Goal: Task Accomplishment & Management: Complete application form

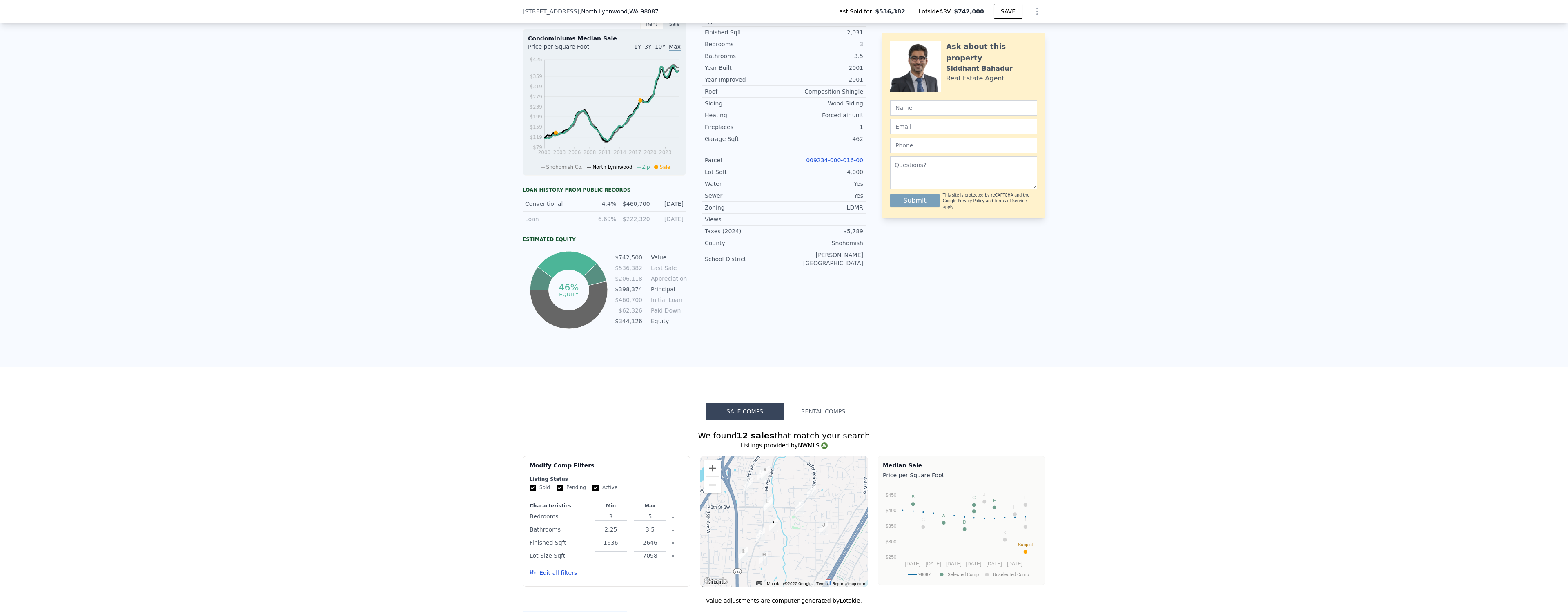
scroll to position [433, 0]
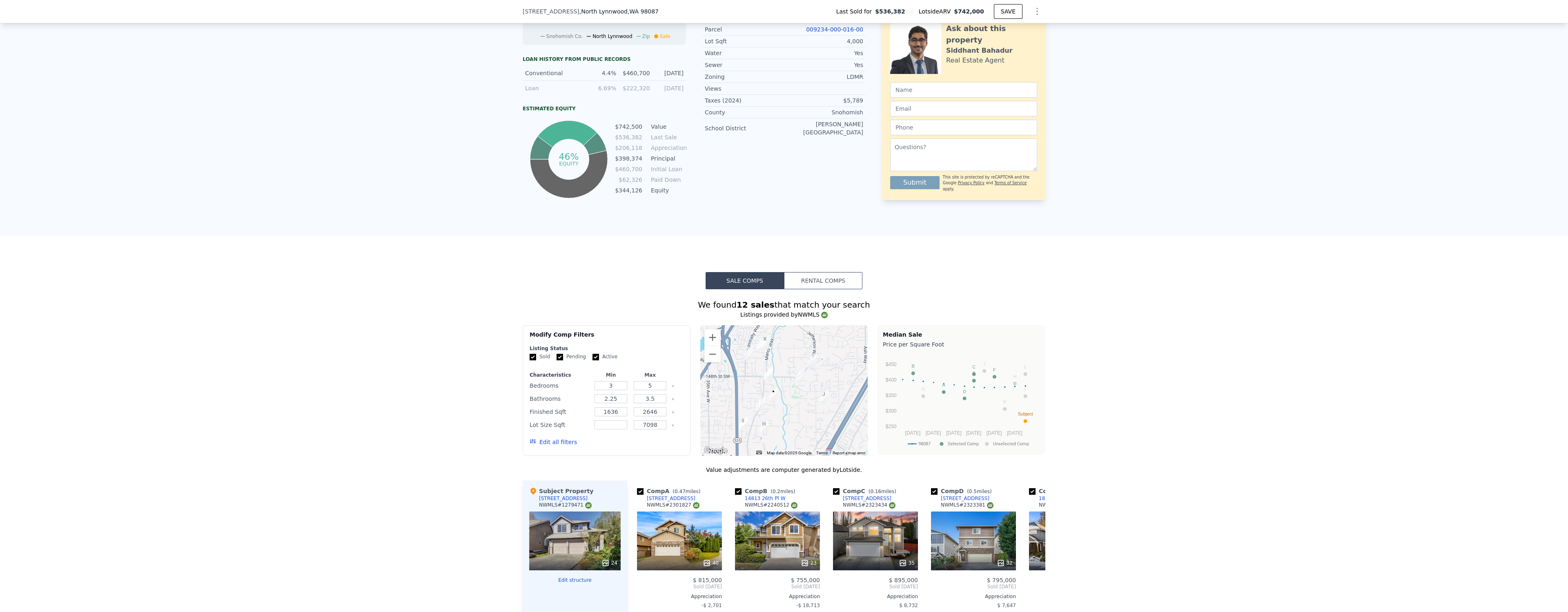
click at [814, 281] on button "Rental Comps" at bounding box center [823, 281] width 79 height 17
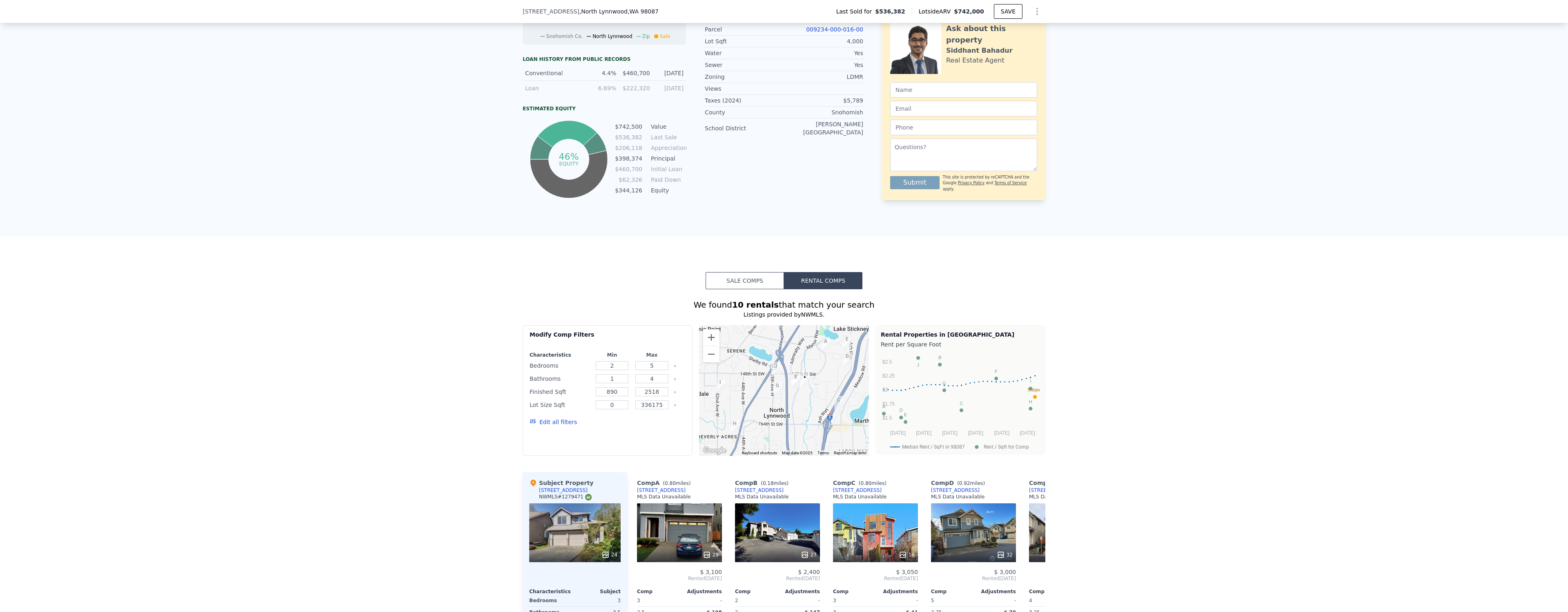
click at [758, 283] on button "Sale Comps" at bounding box center [744, 281] width 79 height 17
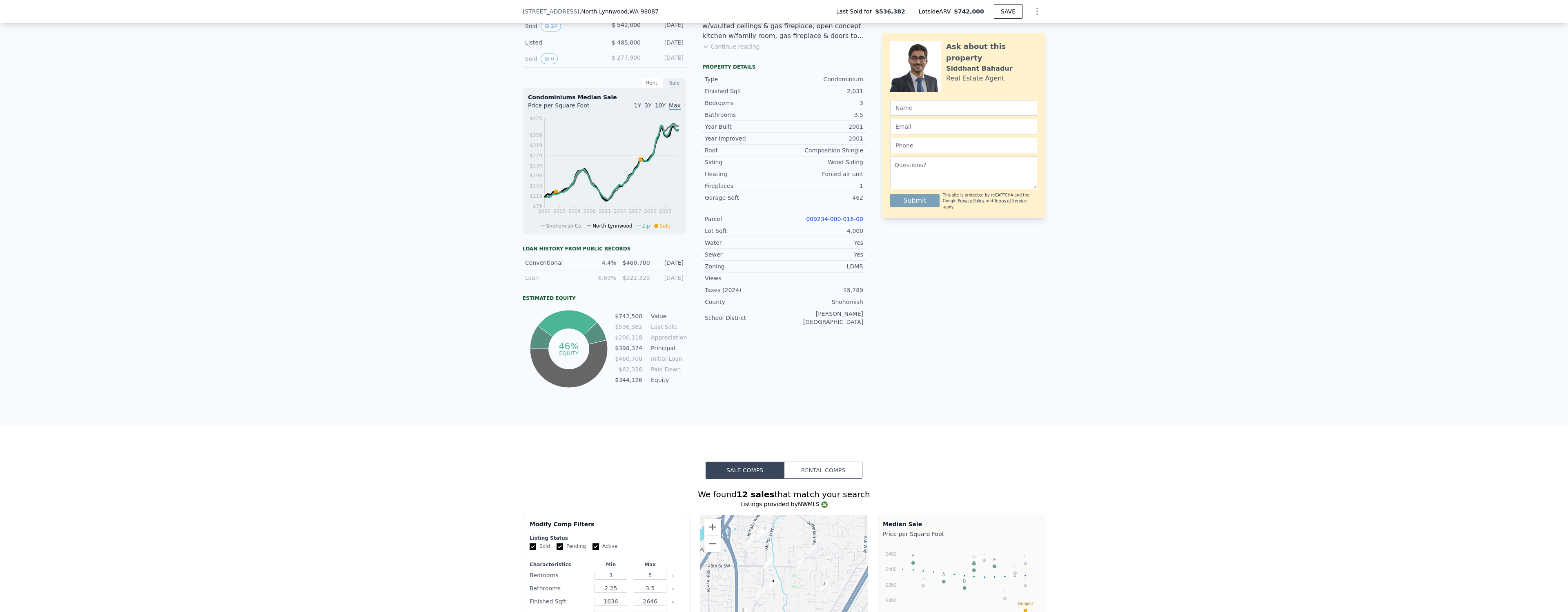
scroll to position [0, 0]
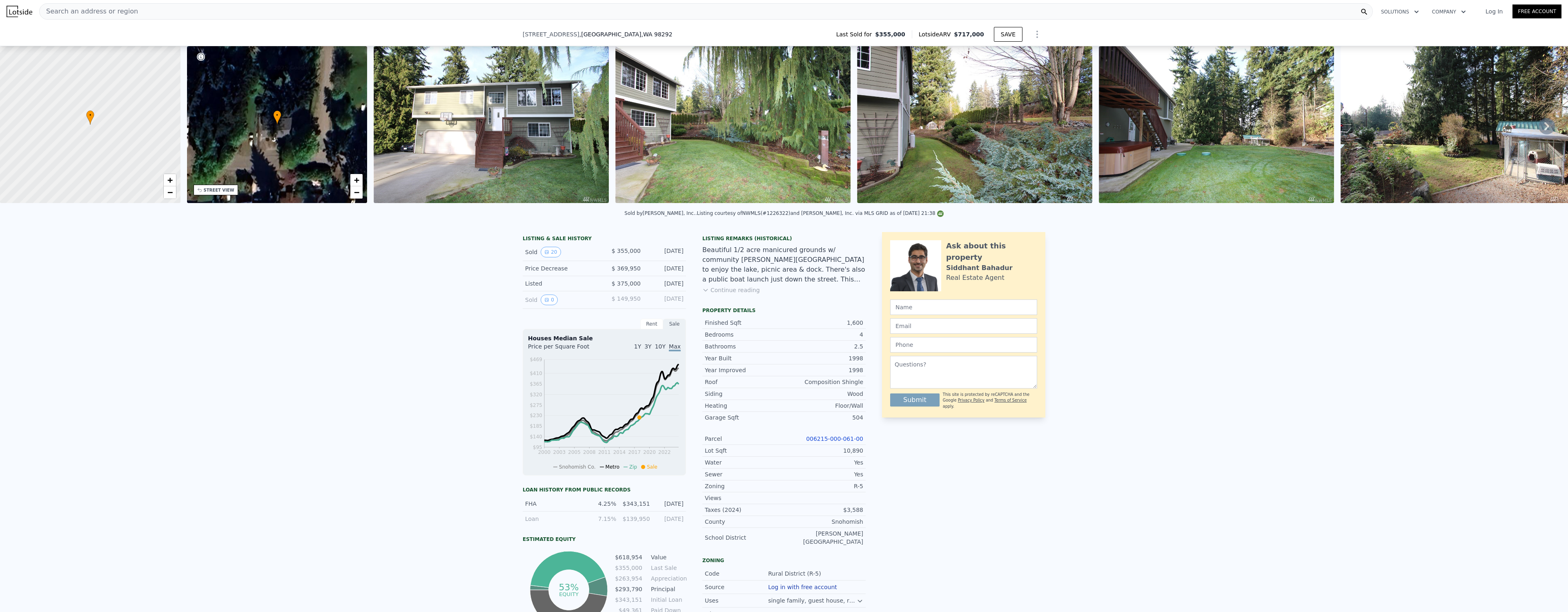
click at [730, 287] on button "Continue reading" at bounding box center [731, 290] width 58 height 8
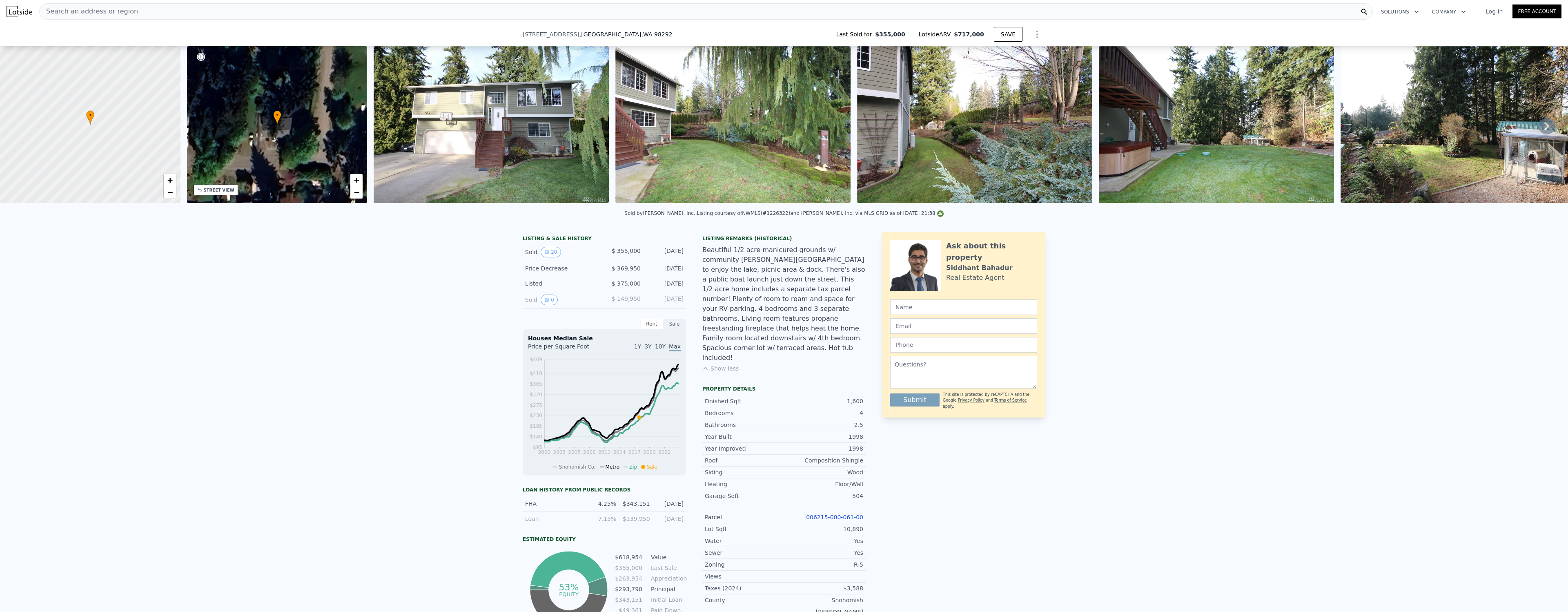
click at [362, 308] on div "LISTING & SALE HISTORY Sold 20 $ 355,000 [DATE] Price Decrease $ 369,950 [DATE]…" at bounding box center [784, 527] width 1568 height 603
click at [161, 11] on div "Search an address or region" at bounding box center [705, 11] width 1334 height 16
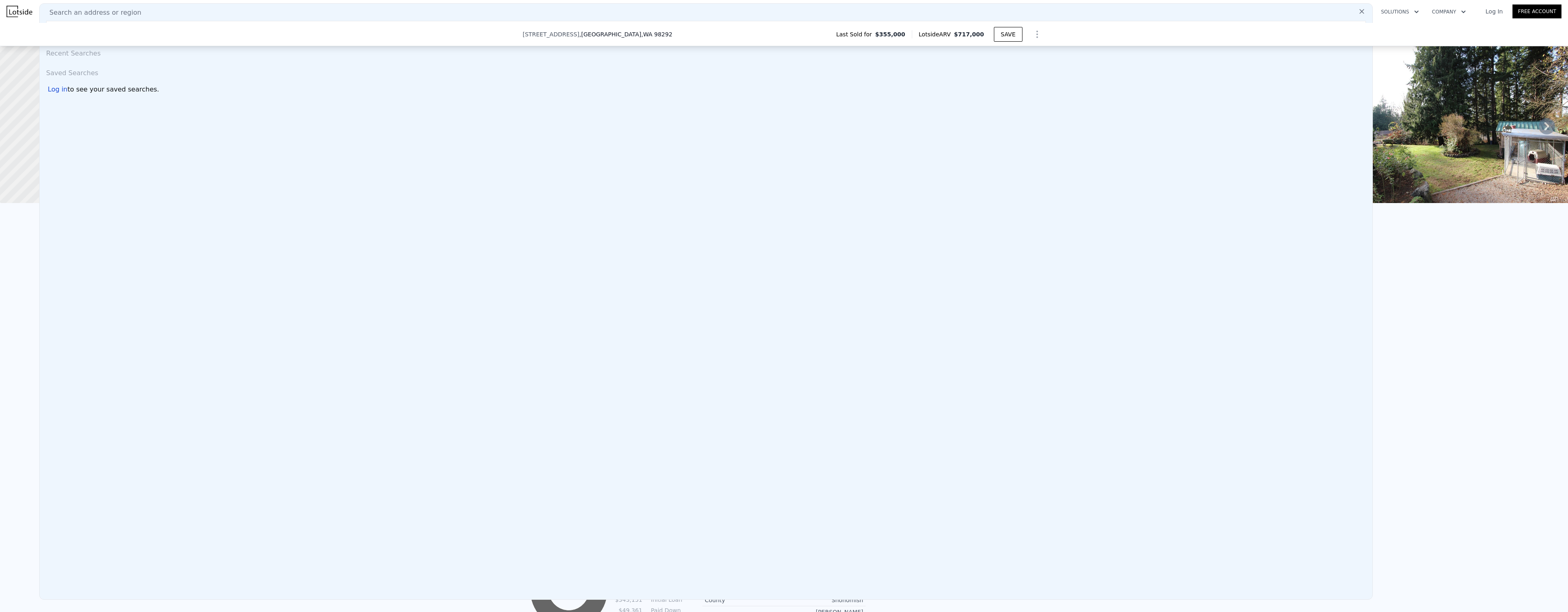
click at [158, 12] on div "Search an address or region" at bounding box center [705, 13] width 1326 height 10
click at [169, 12] on div "Search an address or region" at bounding box center [705, 13] width 1326 height 10
click at [853, 34] on span "Last Sold for" at bounding box center [856, 34] width 39 height 8
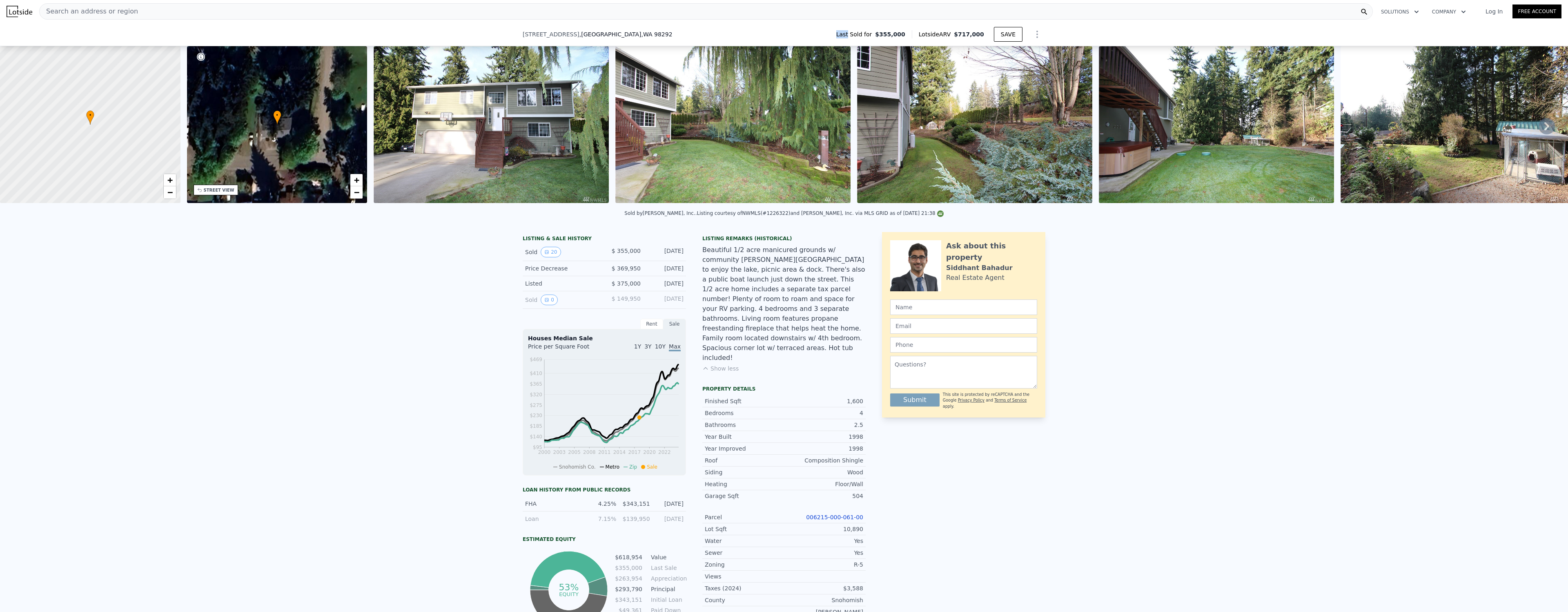
click at [853, 34] on span "Last Sold for" at bounding box center [856, 34] width 39 height 8
drag, startPoint x: 320, startPoint y: 27, endPoint x: 228, endPoint y: 12, distance: 93.2
click at [164, 8] on div "Search an address or region" at bounding box center [705, 11] width 1334 height 16
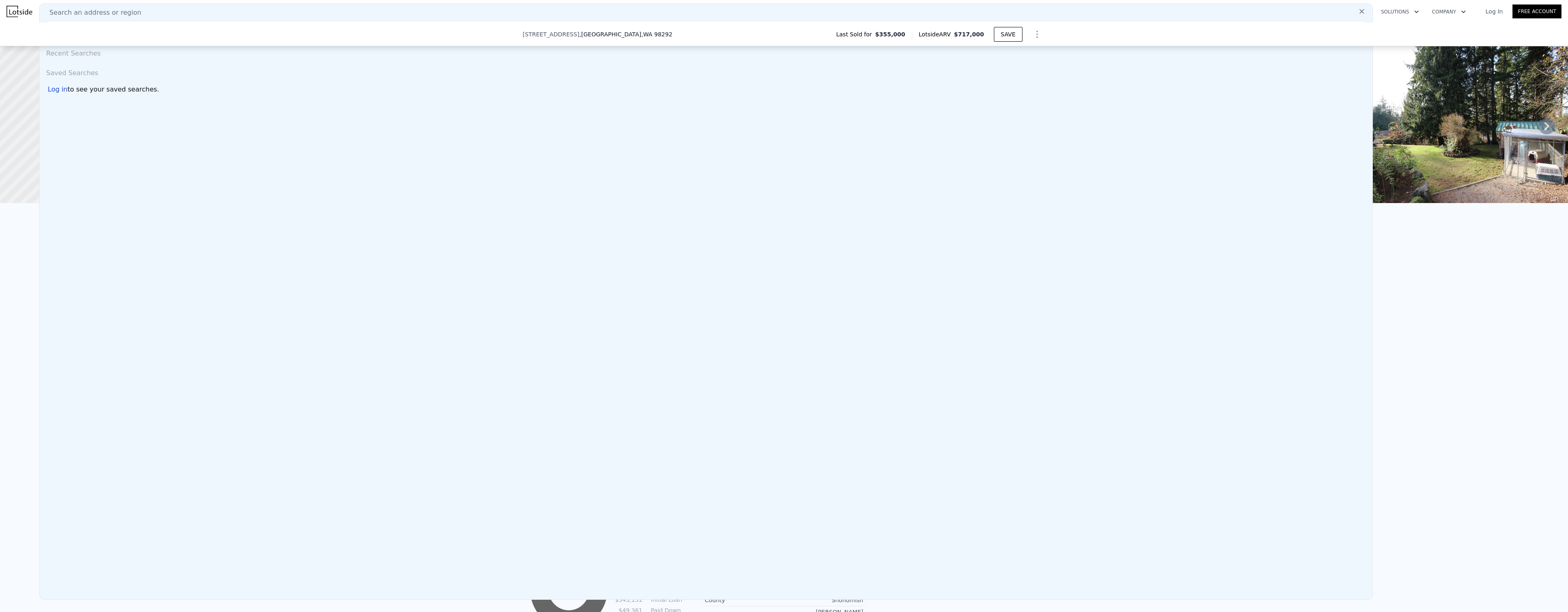
click at [5, 9] on div "Search an address or region Search an address or region Recent Searches Saved S…" at bounding box center [784, 12] width 1568 height 19
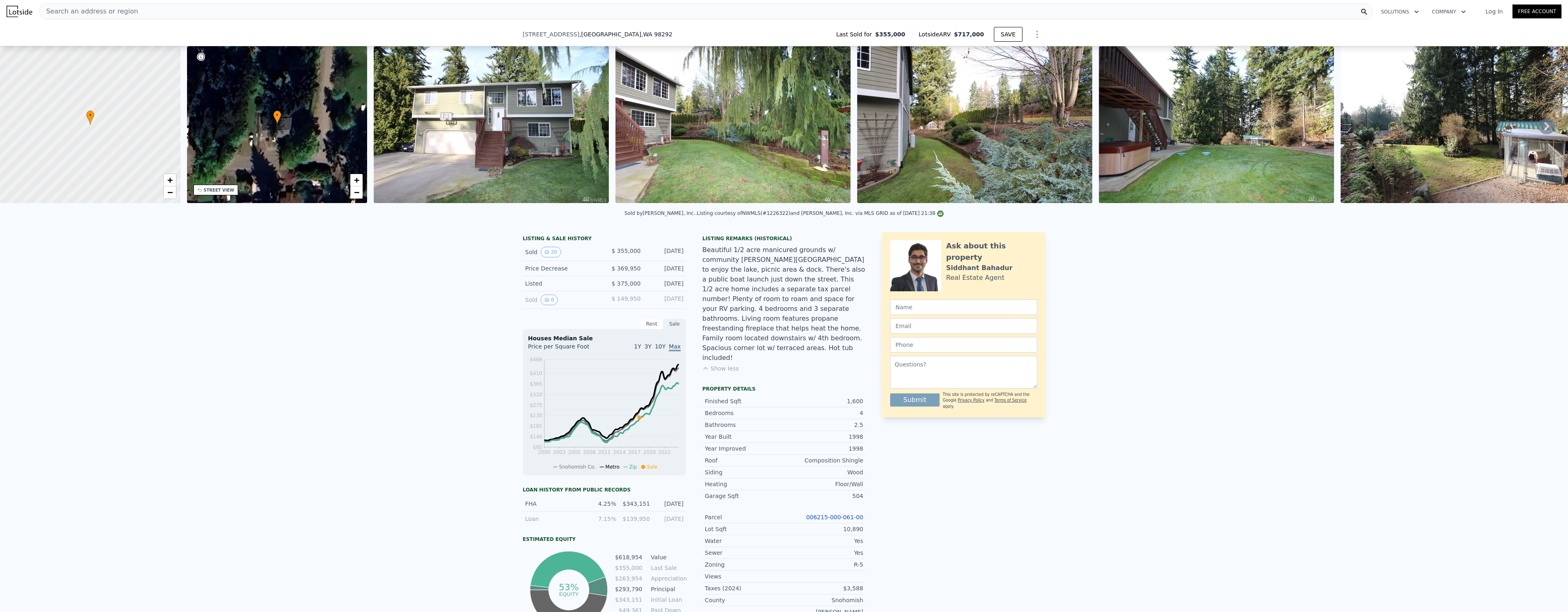
click at [163, 11] on div "Search an address or region" at bounding box center [705, 11] width 1334 height 16
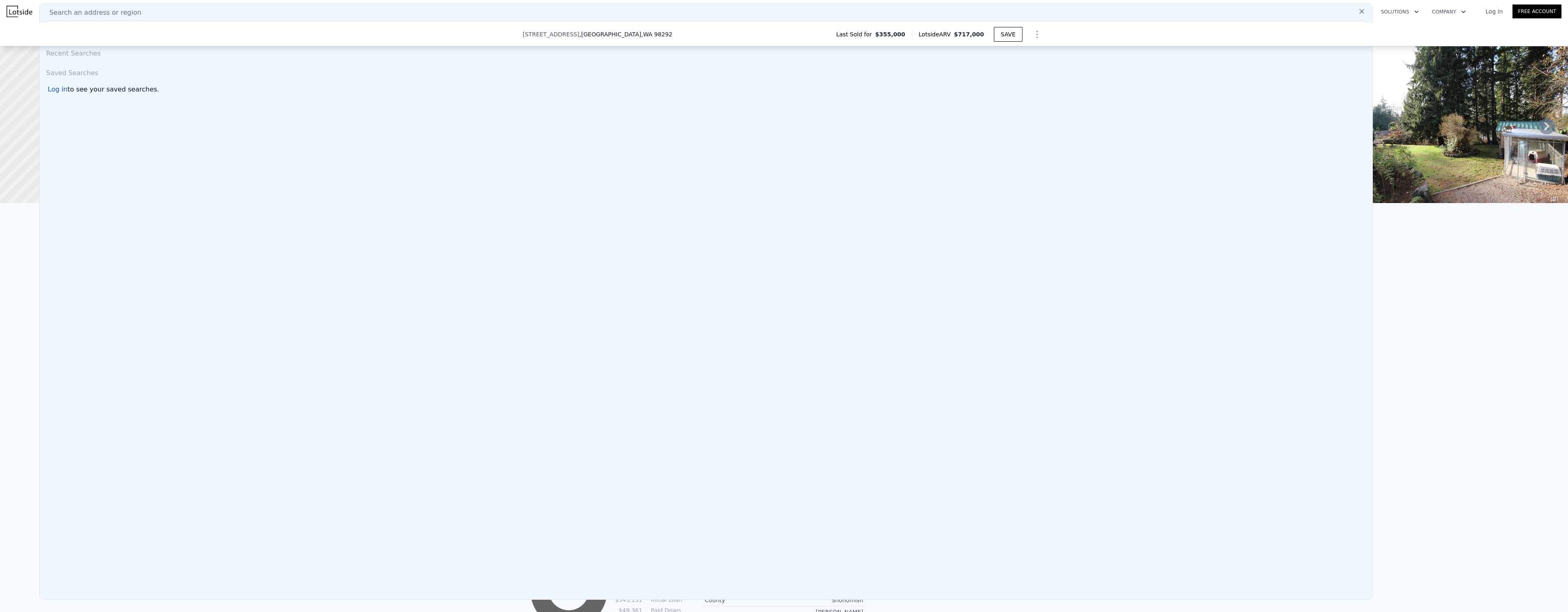
click at [163, 11] on div "Search an address or region" at bounding box center [705, 13] width 1326 height 10
click at [172, 102] on div "Recent Searches Saved Searches Log in to see your saved searches." at bounding box center [706, 320] width 1333 height 557
click at [1363, 12] on icon at bounding box center [1362, 11] width 8 height 8
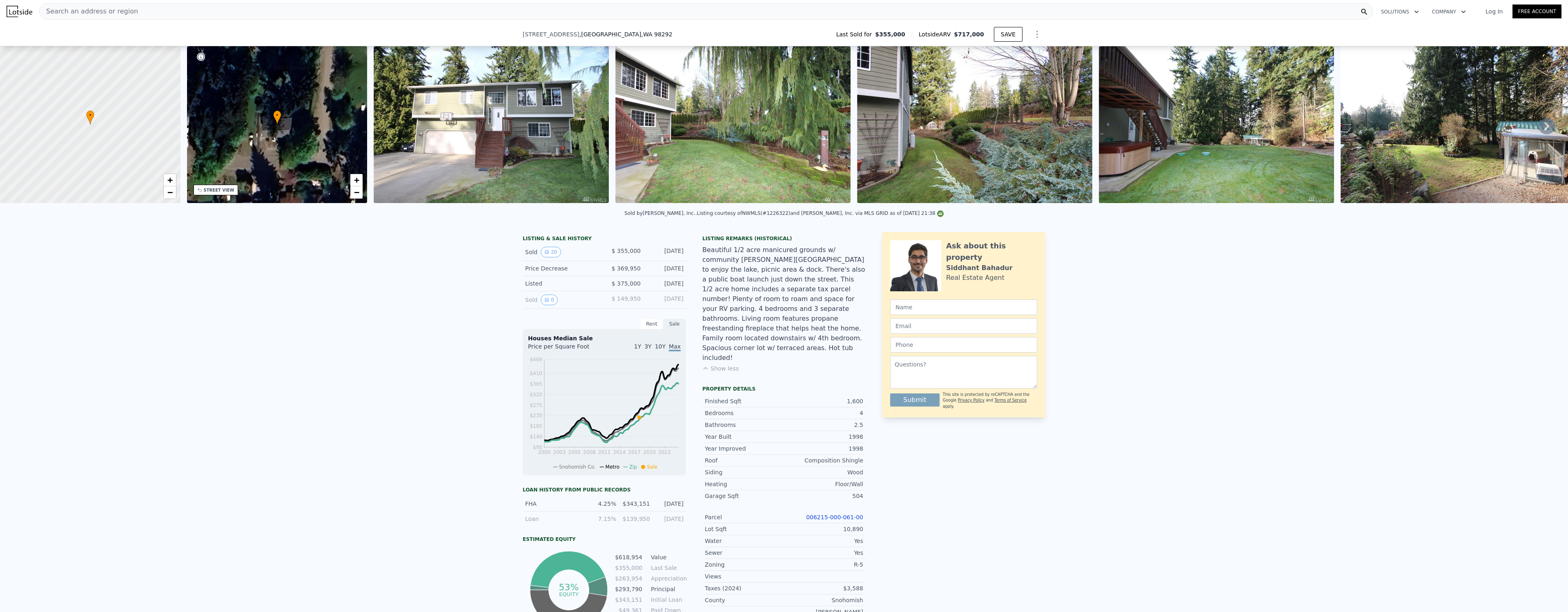
click at [641, 3] on div "Search an address or region Solutions Company Open main menu Log In Free Account" at bounding box center [784, 12] width 1555 height 19
click at [641, 10] on div "Search an address or region" at bounding box center [705, 11] width 1334 height 16
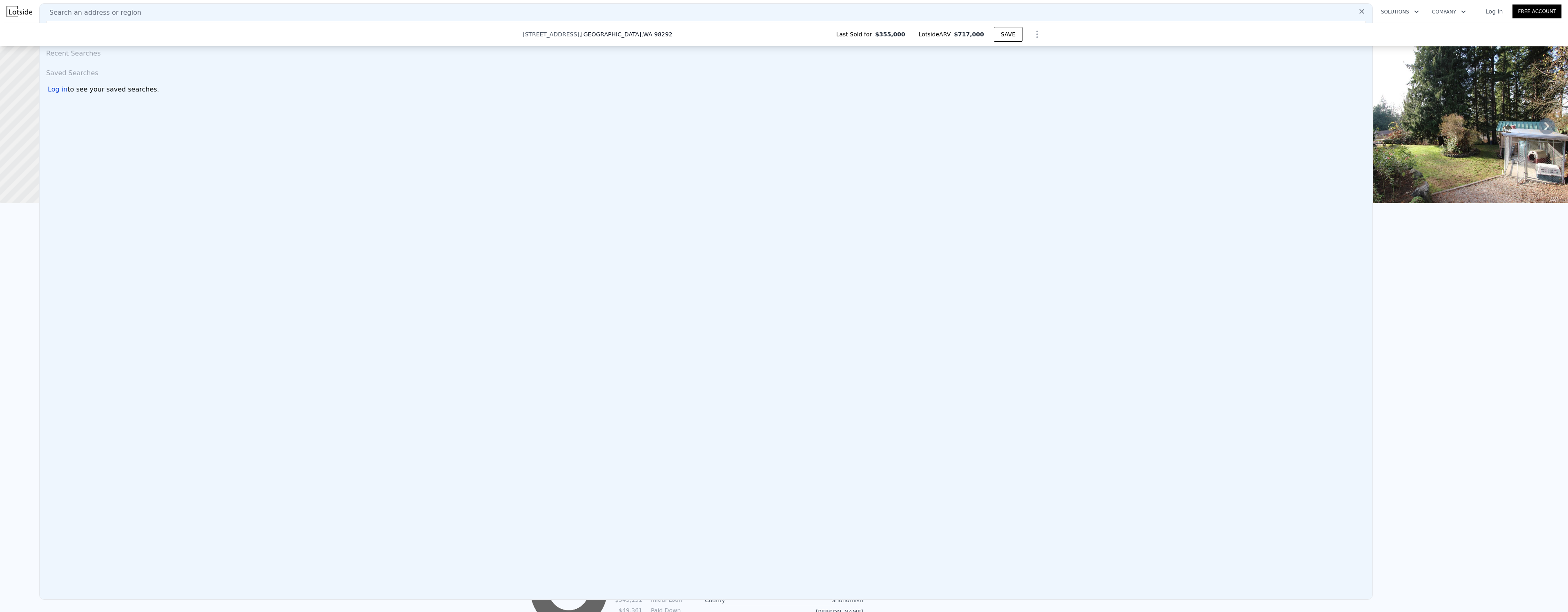
click at [641, 10] on div "Search an address or region" at bounding box center [705, 13] width 1326 height 10
drag, startPoint x: 641, startPoint y: 10, endPoint x: 647, endPoint y: 8, distance: 6.3
click at [641, 10] on div "Search an address or region" at bounding box center [705, 13] width 1326 height 10
click at [21, 12] on img at bounding box center [19, 11] width 26 height 12
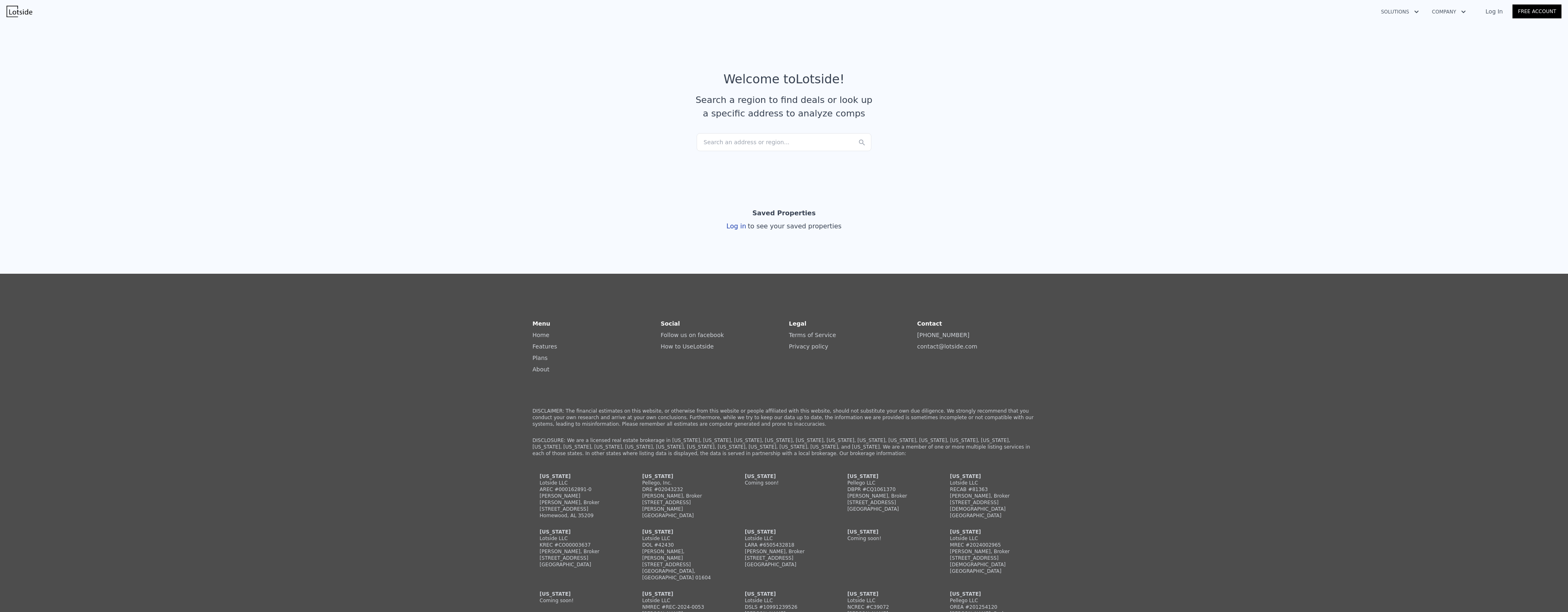
click at [749, 142] on div "Search an address or region..." at bounding box center [783, 142] width 175 height 18
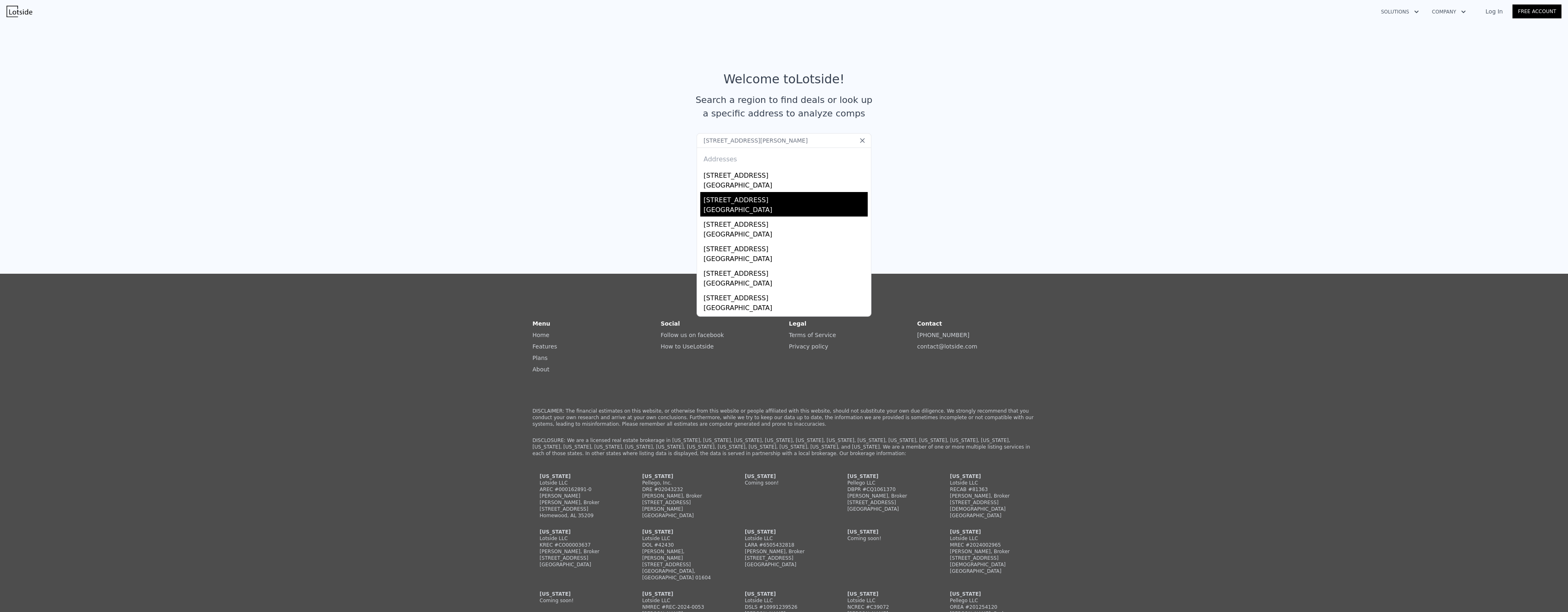
type input "[STREET_ADDRESS][PERSON_NAME]"
click at [725, 205] on div "[GEOGRAPHIC_DATA]" at bounding box center [786, 211] width 164 height 12
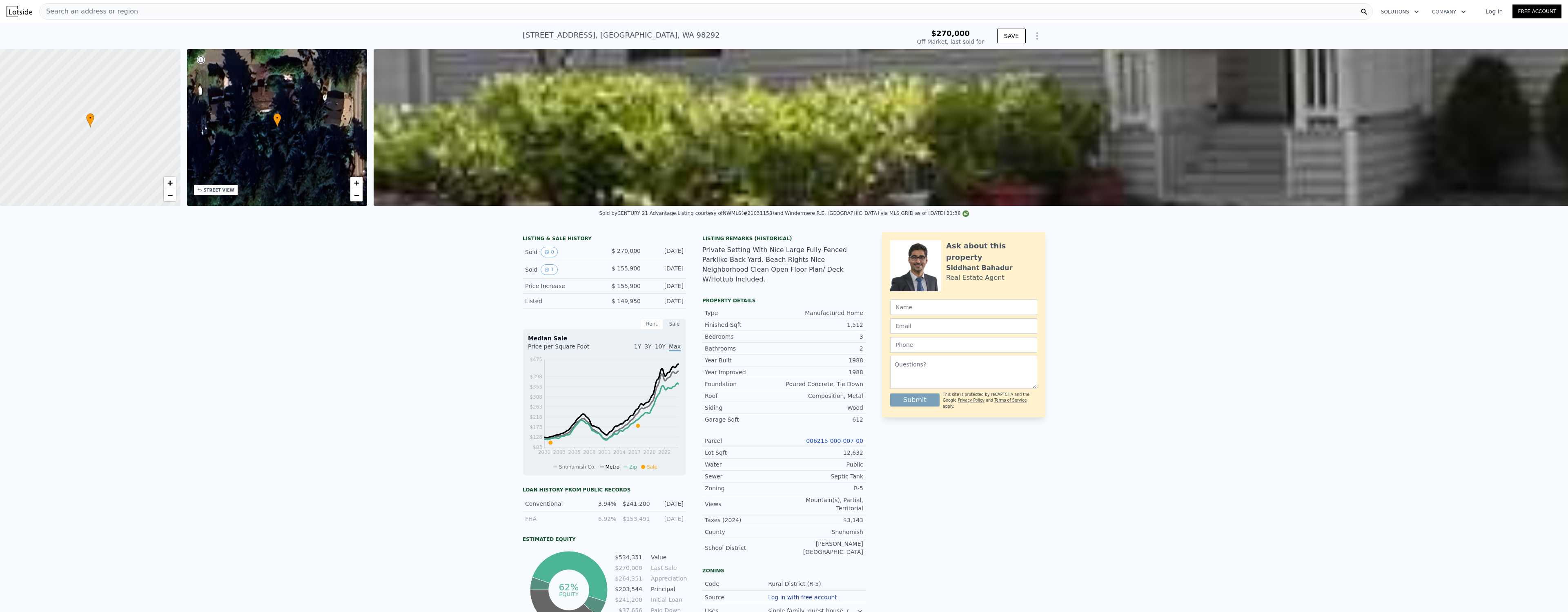
type input "$ 554,000"
type input "$ 347,305"
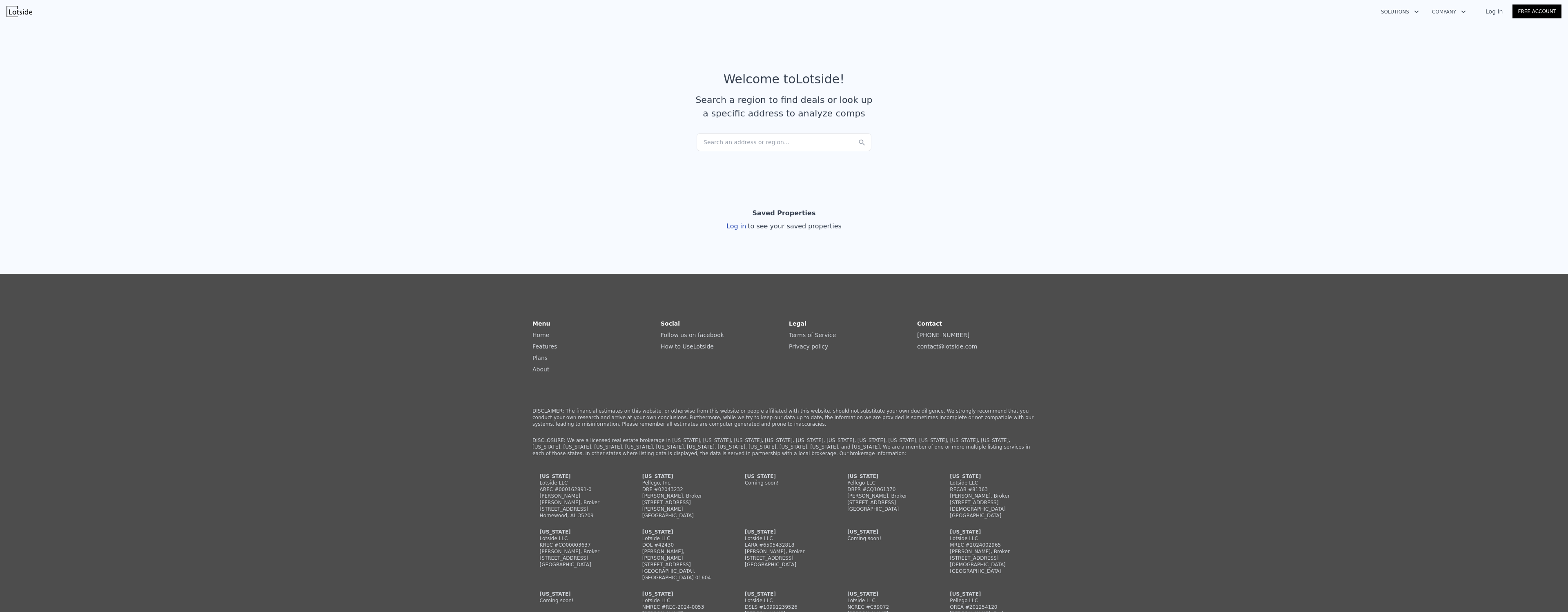
click at [743, 139] on div "Search an address or region..." at bounding box center [783, 142] width 175 height 18
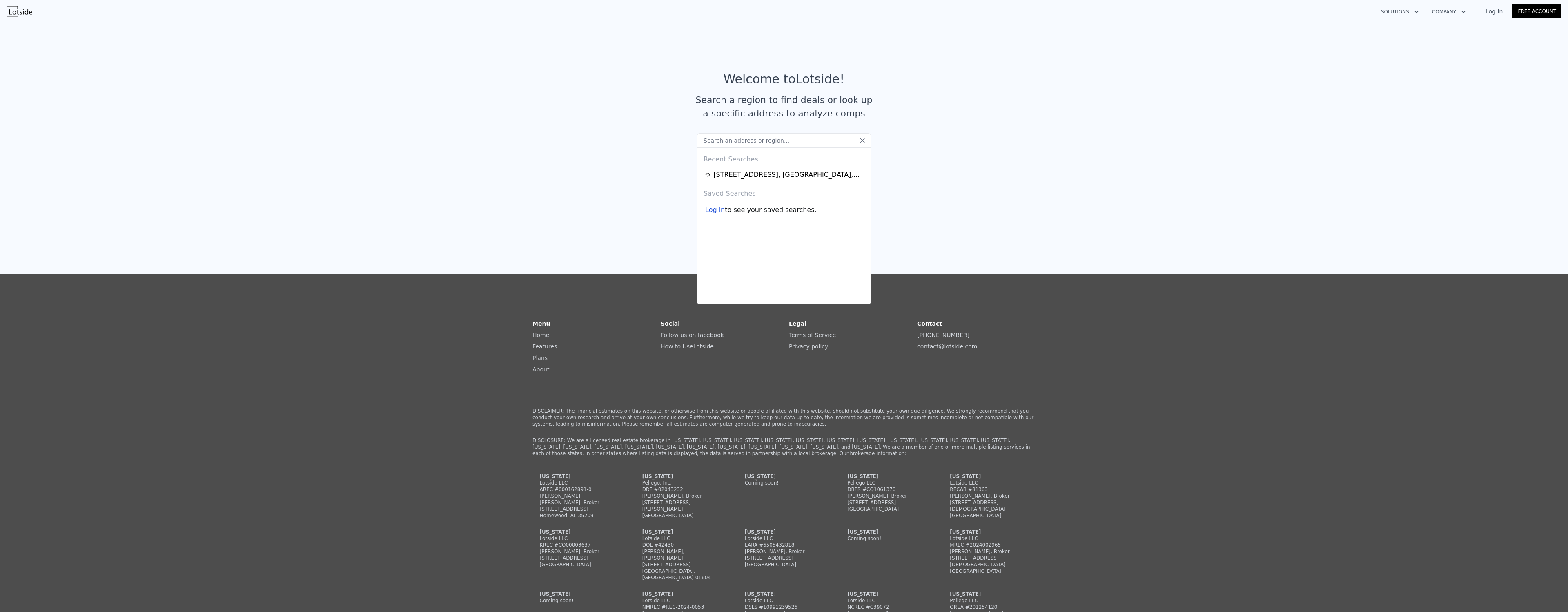
click at [743, 139] on input "text" at bounding box center [783, 141] width 175 height 15
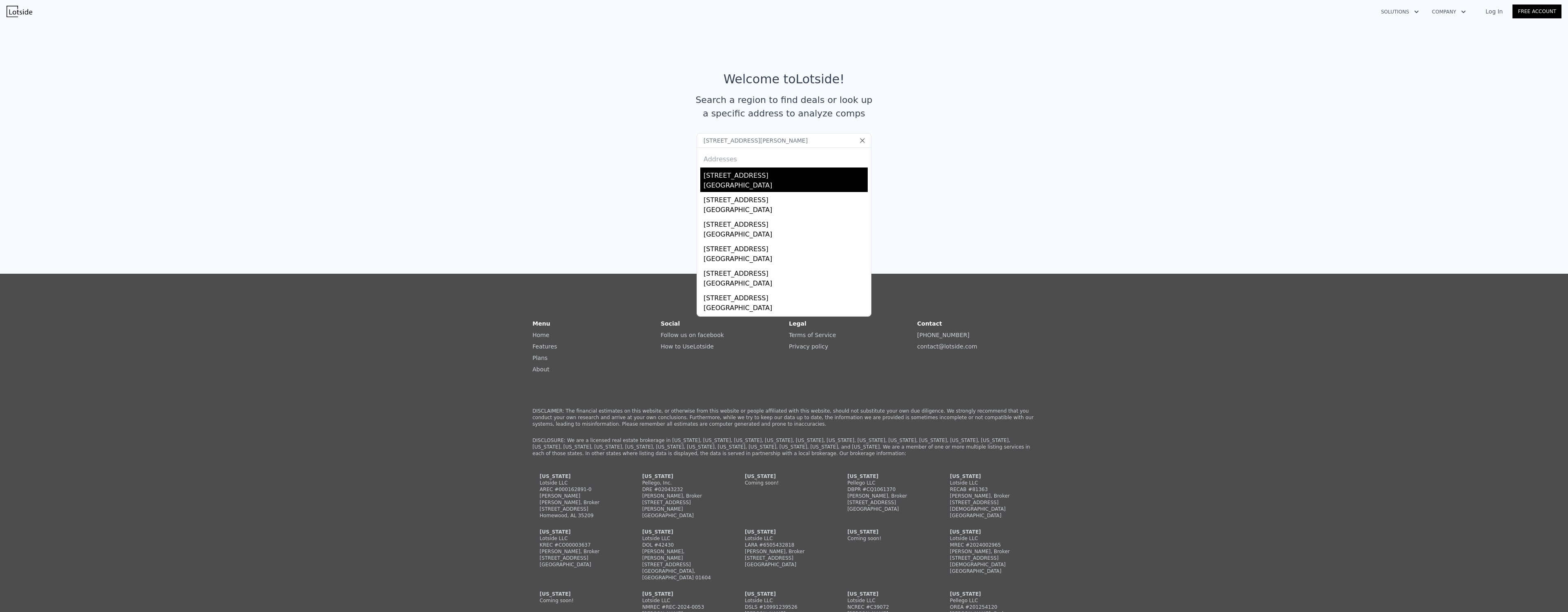
type input "[STREET_ADDRESS][PERSON_NAME]"
click at [743, 185] on div "[GEOGRAPHIC_DATA]" at bounding box center [786, 186] width 164 height 12
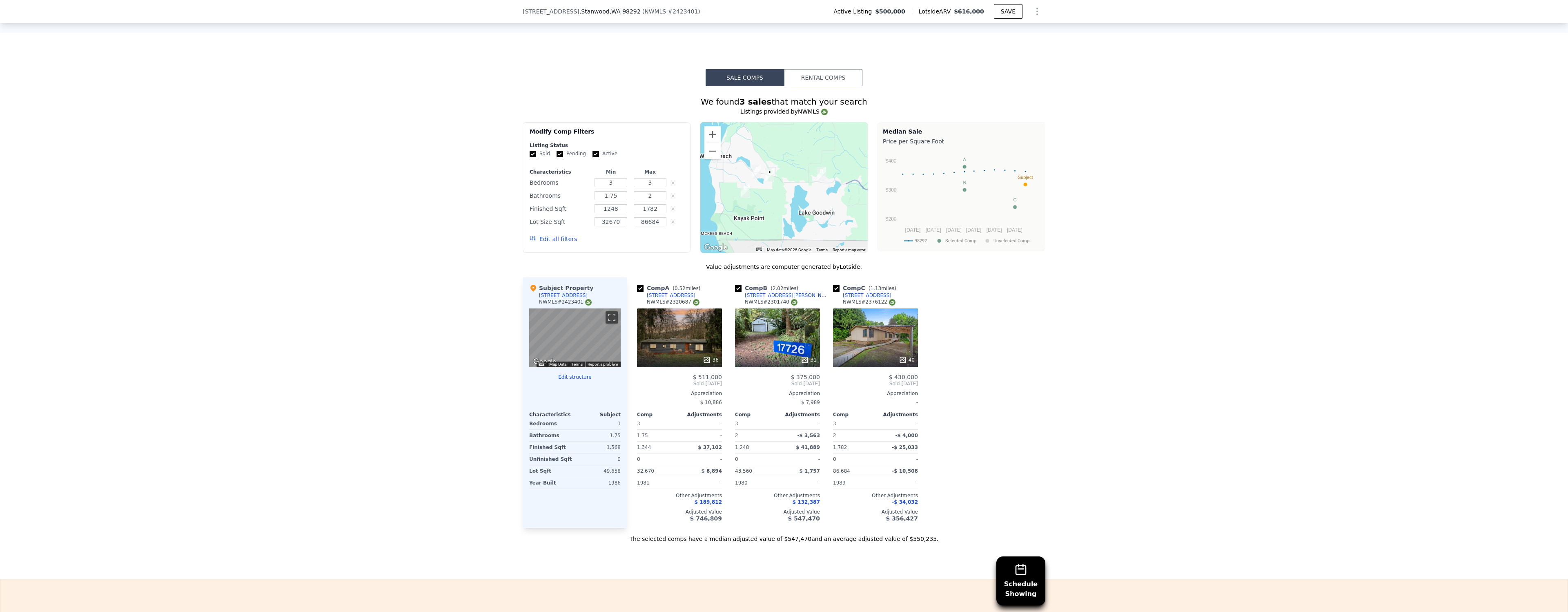
scroll to position [718, 0]
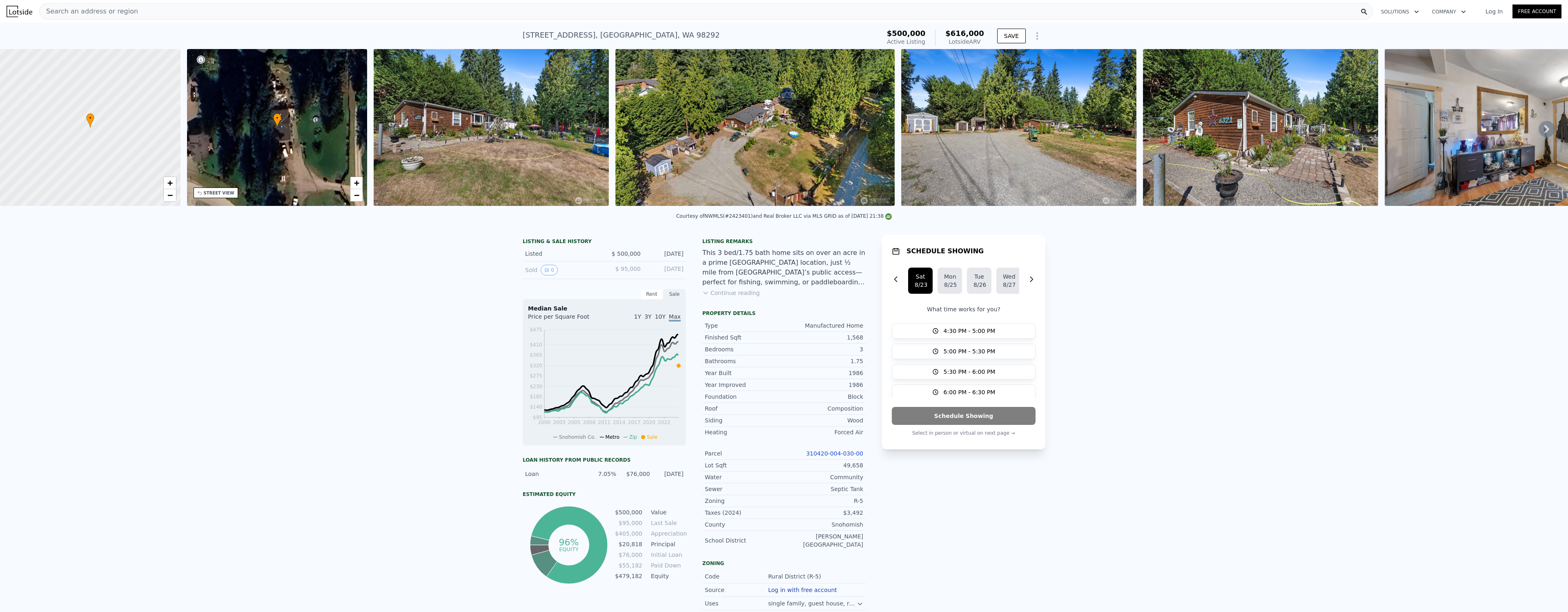
click at [1496, 10] on link "Log In" at bounding box center [1494, 11] width 37 height 8
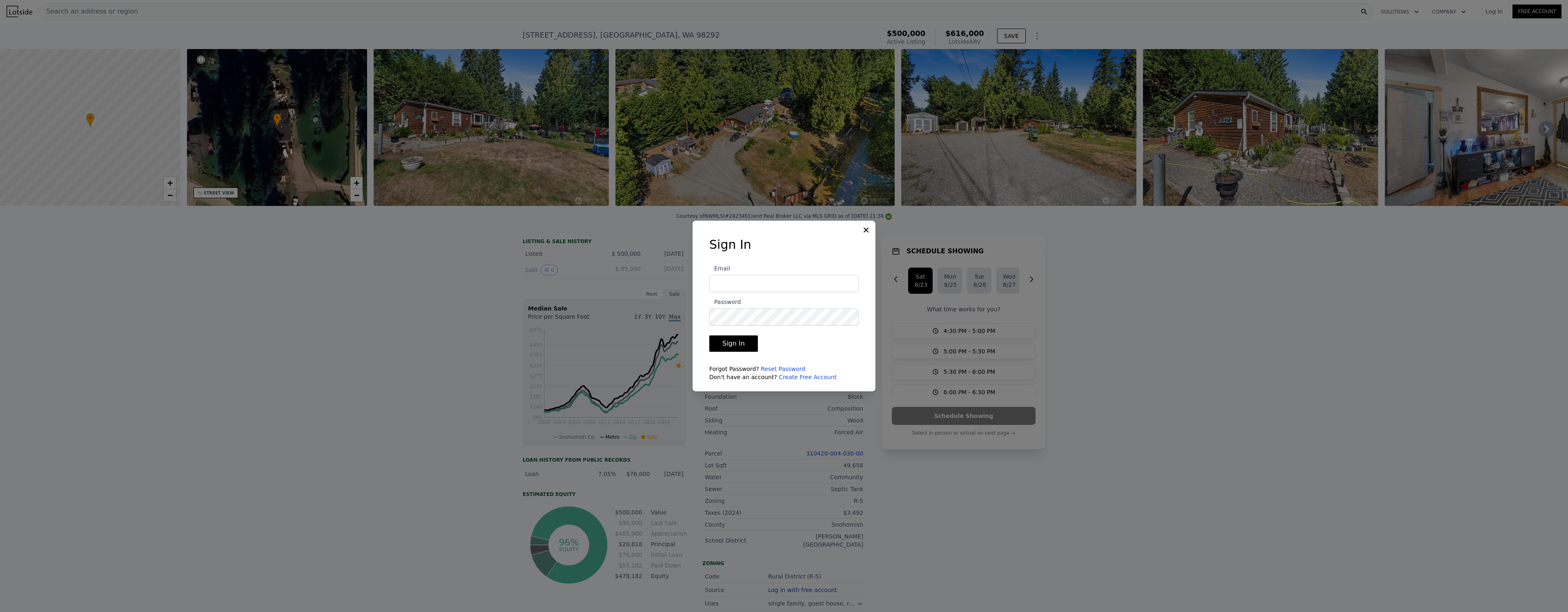
click at [816, 378] on link "Create Free Account" at bounding box center [807, 377] width 58 height 7
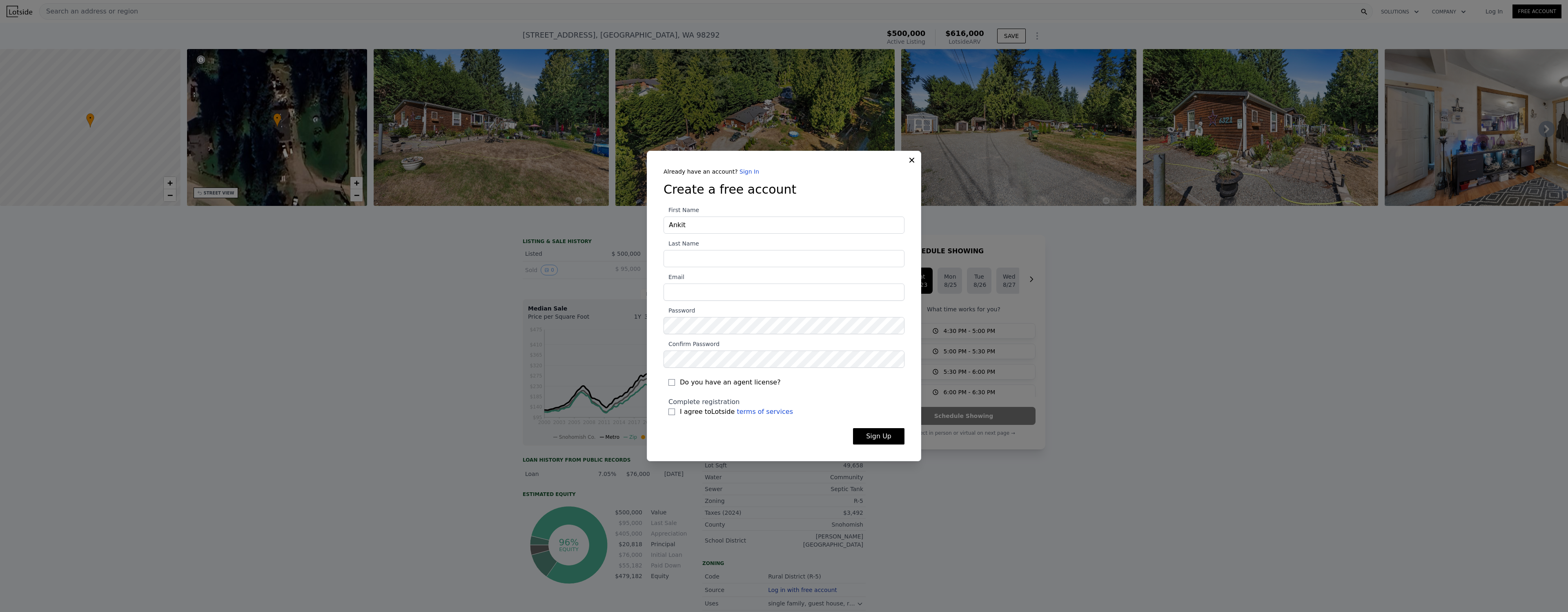
type input "Ankit"
type input "[DEMOGRAPHIC_DATA]"
type input "[EMAIL_ADDRESS][DOMAIN_NAME]"
click at [808, 394] on div "Complete registration I agree to Lotside terms of services" at bounding box center [784, 407] width 241 height 29
click at [694, 409] on span "I agree to Lotside terms of services" at bounding box center [737, 412] width 113 height 10
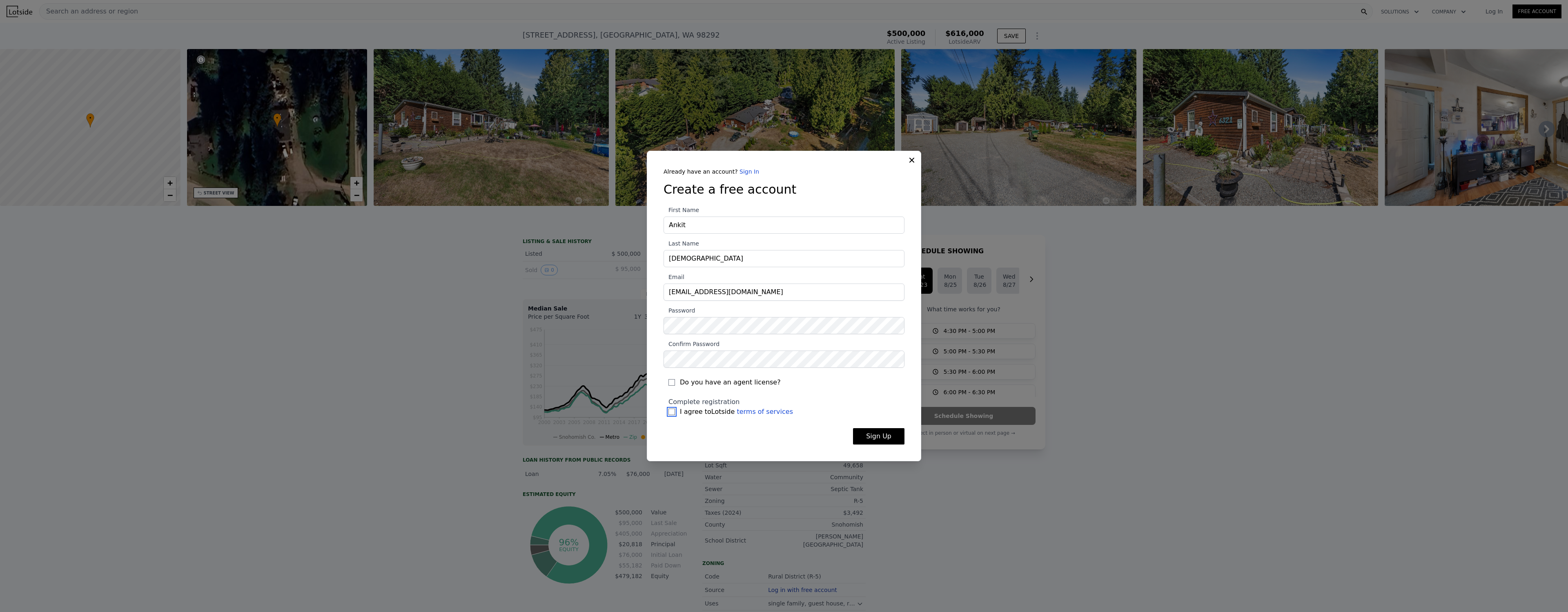
click at [675, 409] on input "I agree to Lotside terms of services" at bounding box center [671, 412] width 7 height 7
checkbox input "true"
click at [889, 439] on button "Sign Up" at bounding box center [878, 436] width 52 height 16
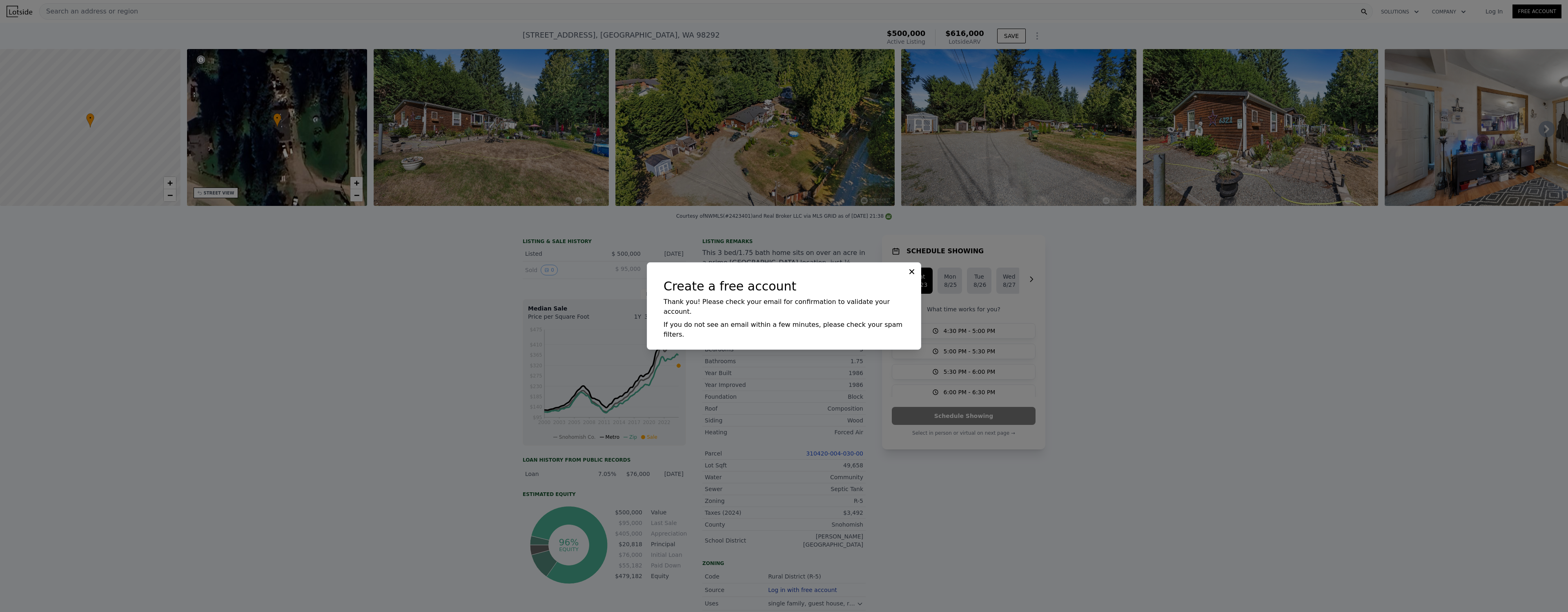
click at [1175, 331] on div at bounding box center [784, 306] width 1568 height 612
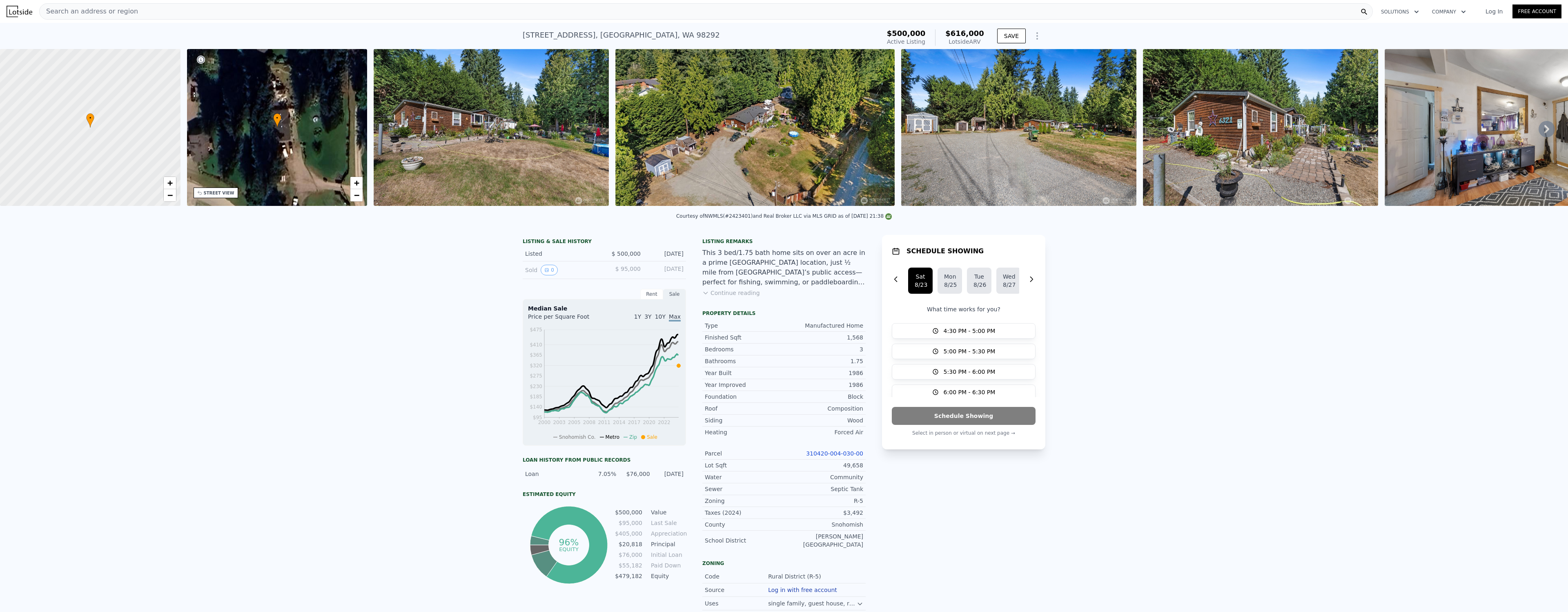
click at [1486, 10] on link "Log In" at bounding box center [1494, 11] width 37 height 8
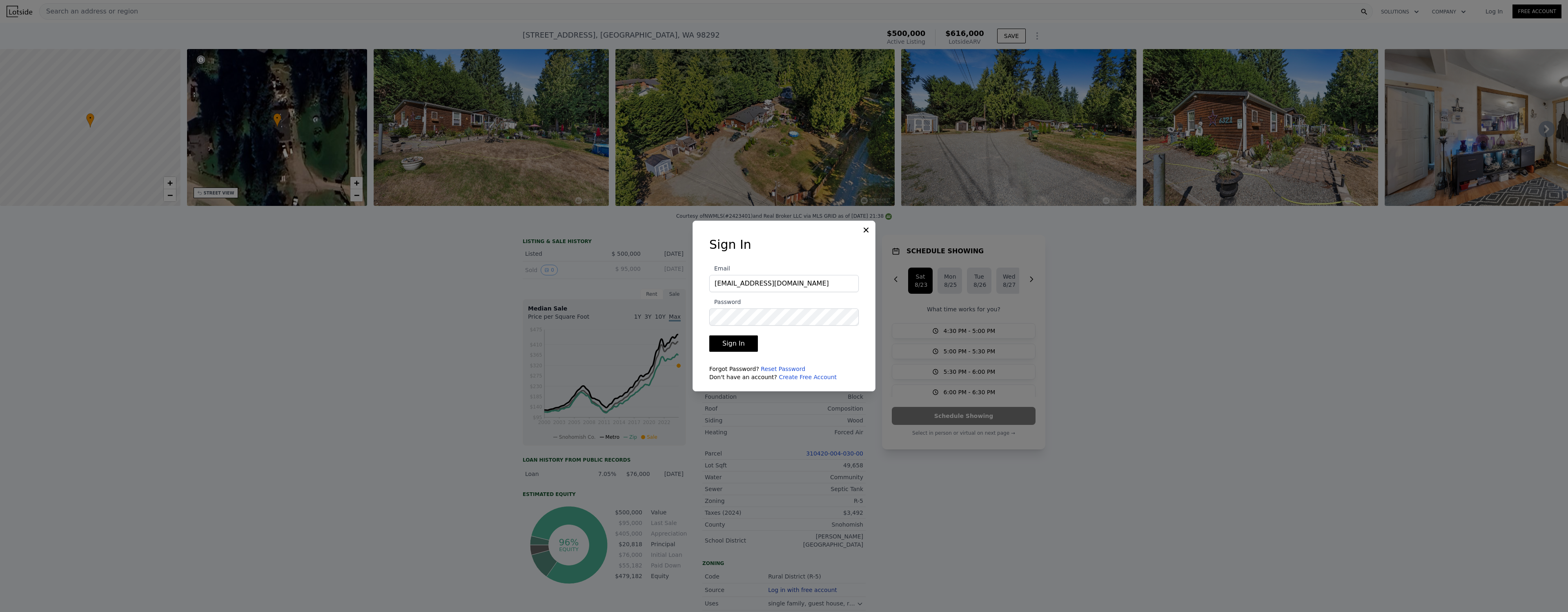
type input "[EMAIL_ADDRESS][DOMAIN_NAME]"
click at [709, 336] on button "Sign In" at bounding box center [733, 343] width 49 height 16
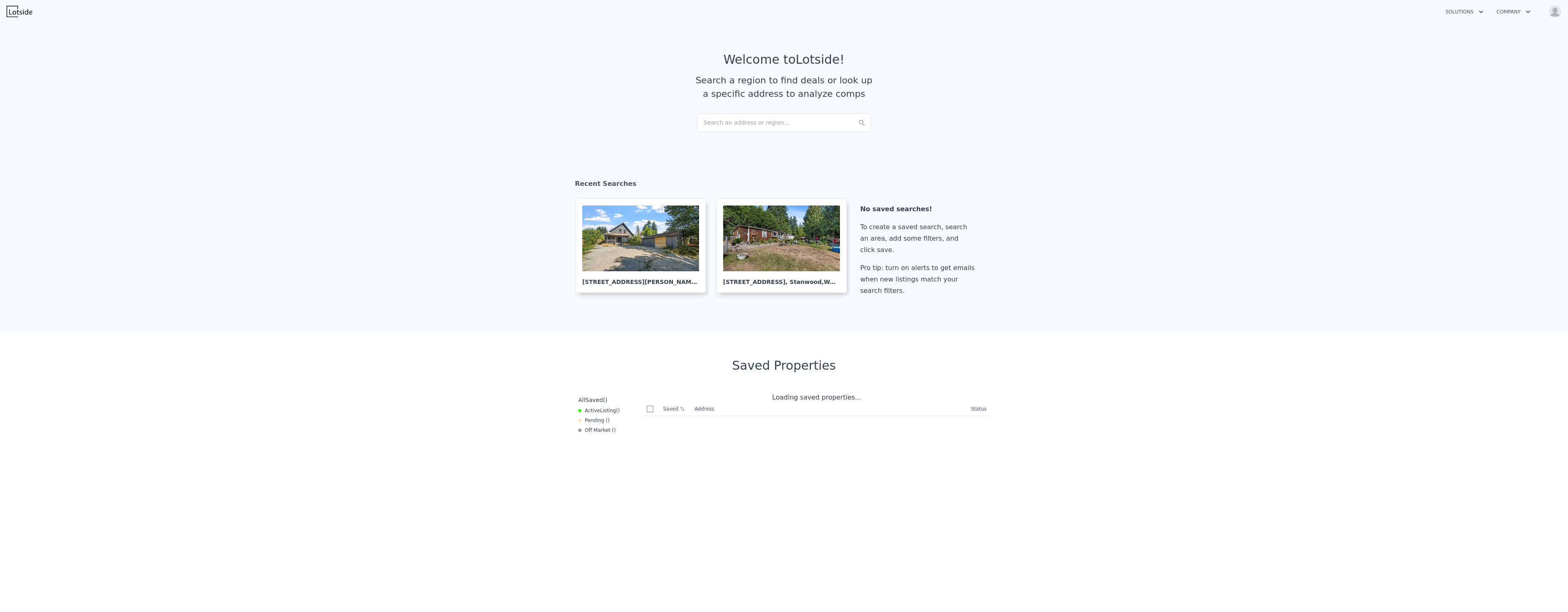
checkbox input "true"
click at [761, 120] on div "Search an address or region..." at bounding box center [783, 122] width 175 height 18
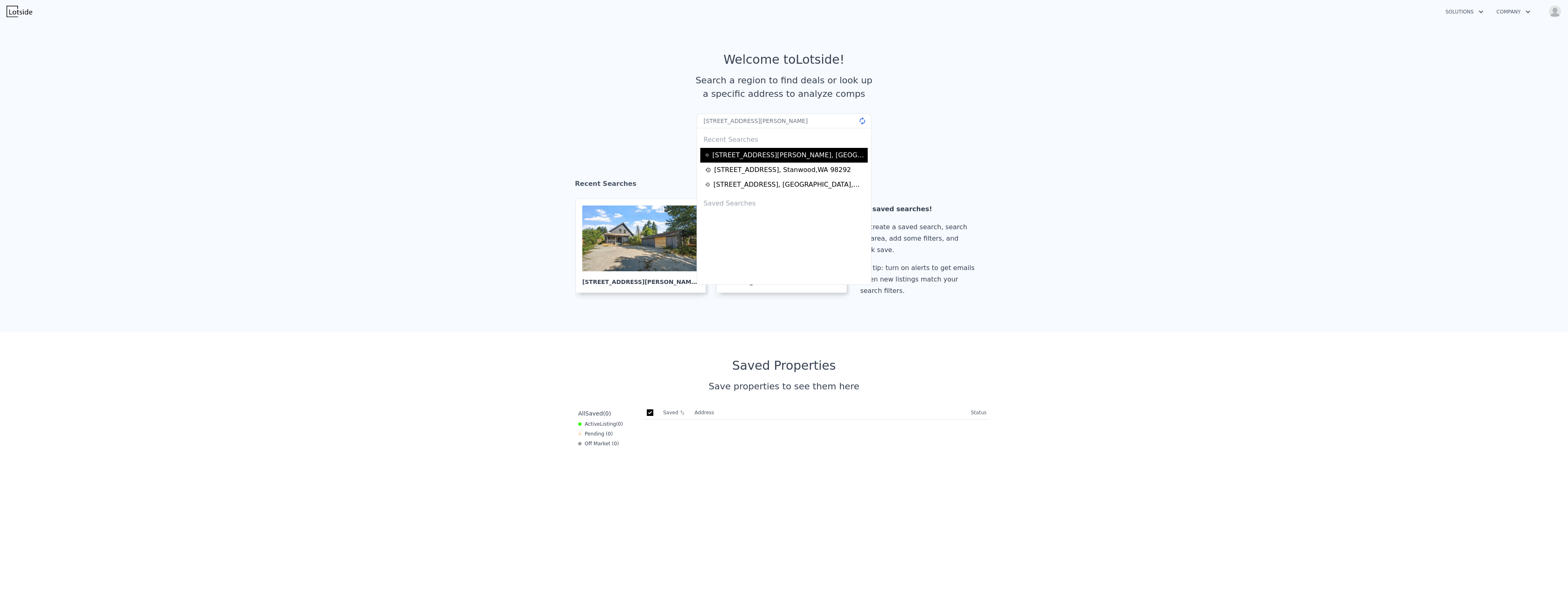
type input "[STREET_ADDRESS][PERSON_NAME]"
click at [749, 151] on div "[STREET_ADDRESS][PERSON_NAME]" at bounding box center [789, 155] width 153 height 10
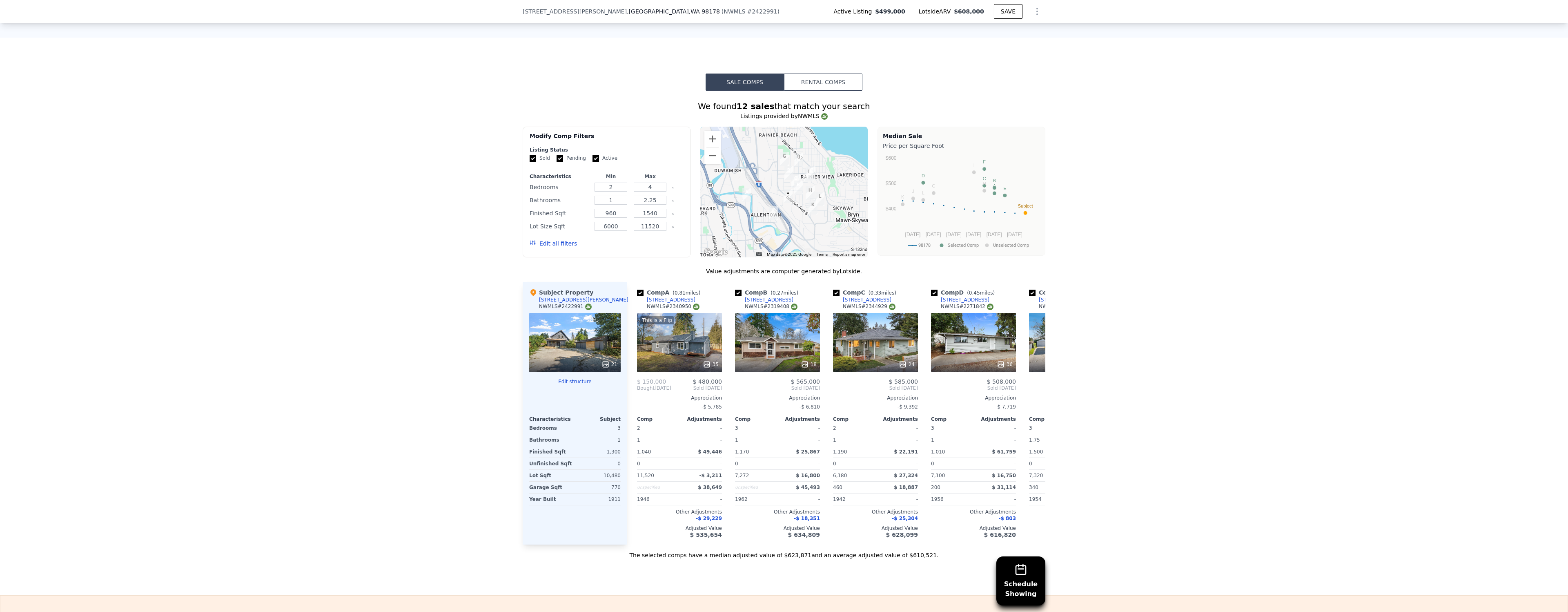
scroll to position [730, 0]
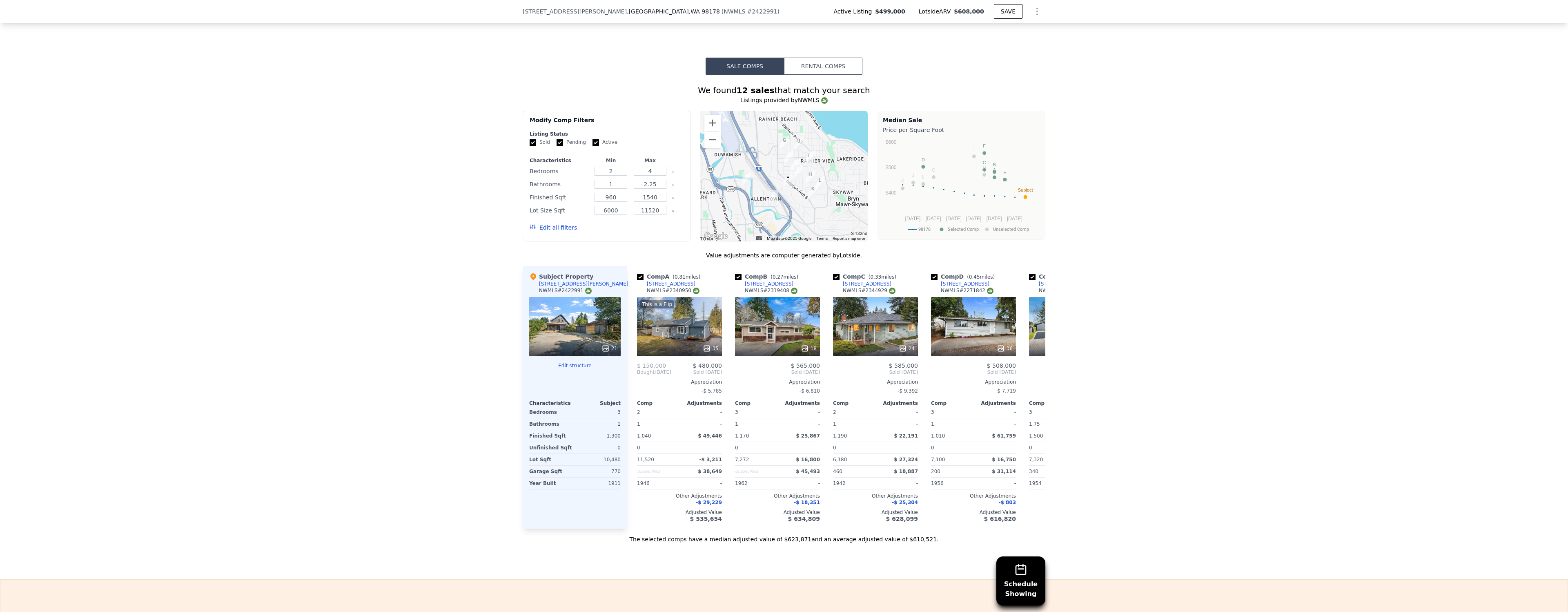
click at [825, 75] on div "Schedule Showing We found 12 sales that match your search Listings provided by …" at bounding box center [784, 309] width 523 height 468
click at [824, 63] on button "Rental Comps" at bounding box center [823, 66] width 79 height 17
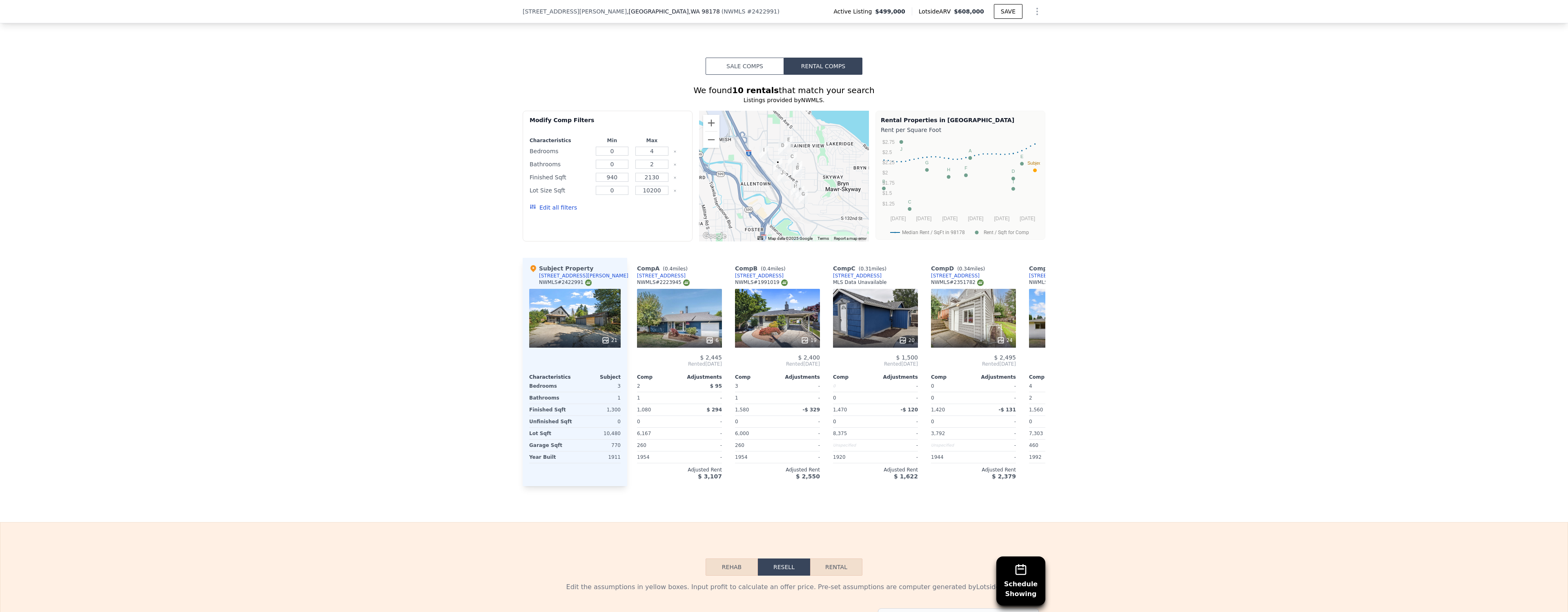
click at [761, 60] on button "Sale Comps" at bounding box center [744, 66] width 79 height 17
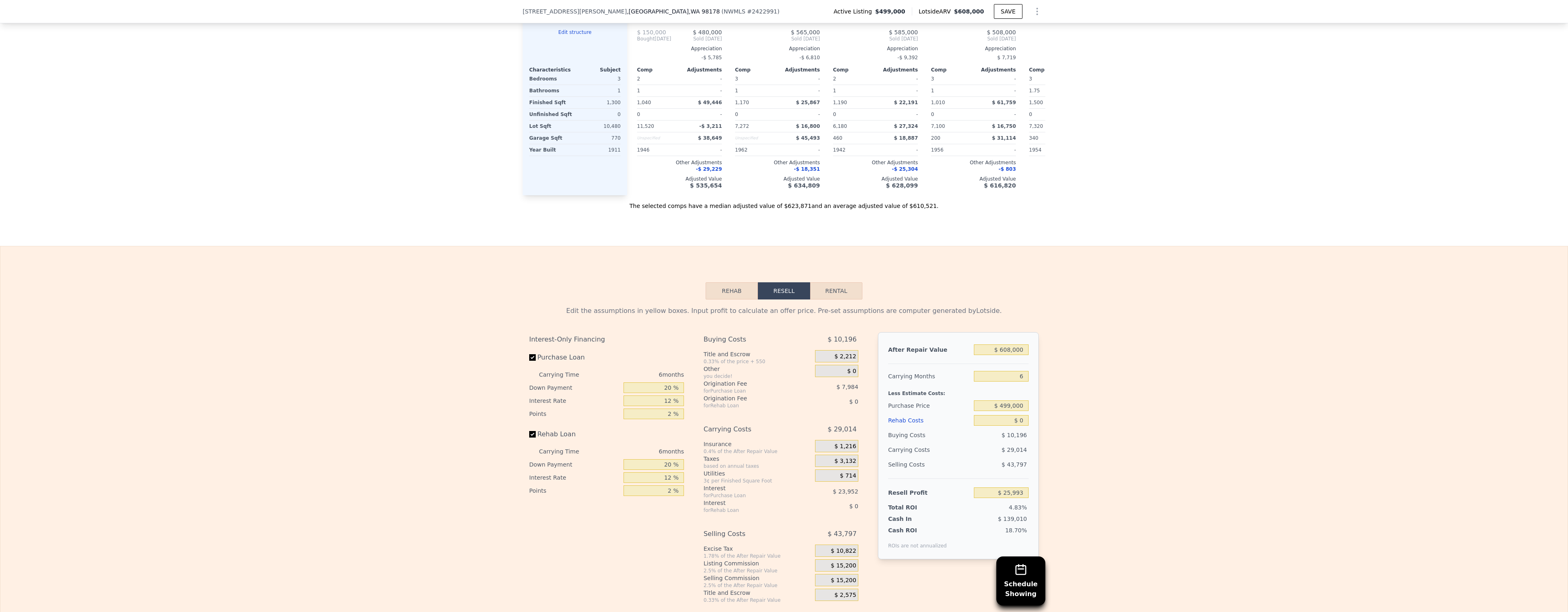
scroll to position [1229, 0]
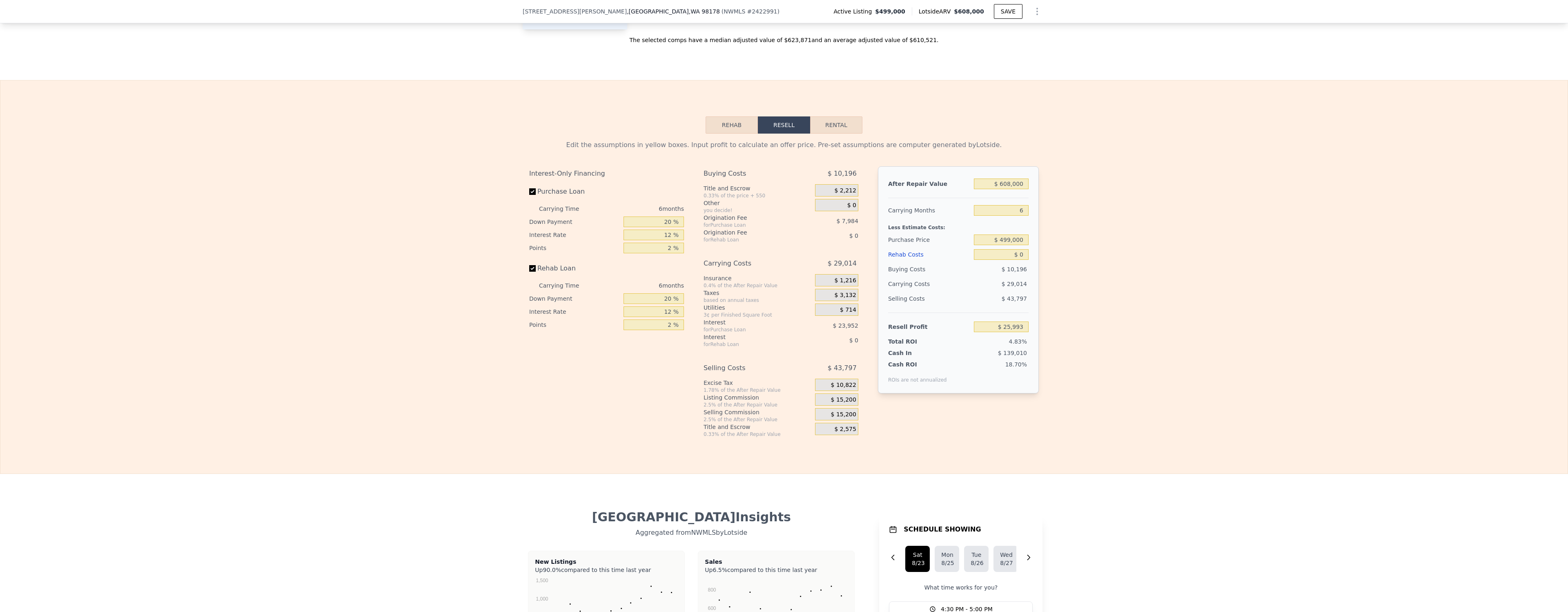
click at [744, 116] on button "Rehab" at bounding box center [732, 125] width 52 height 17
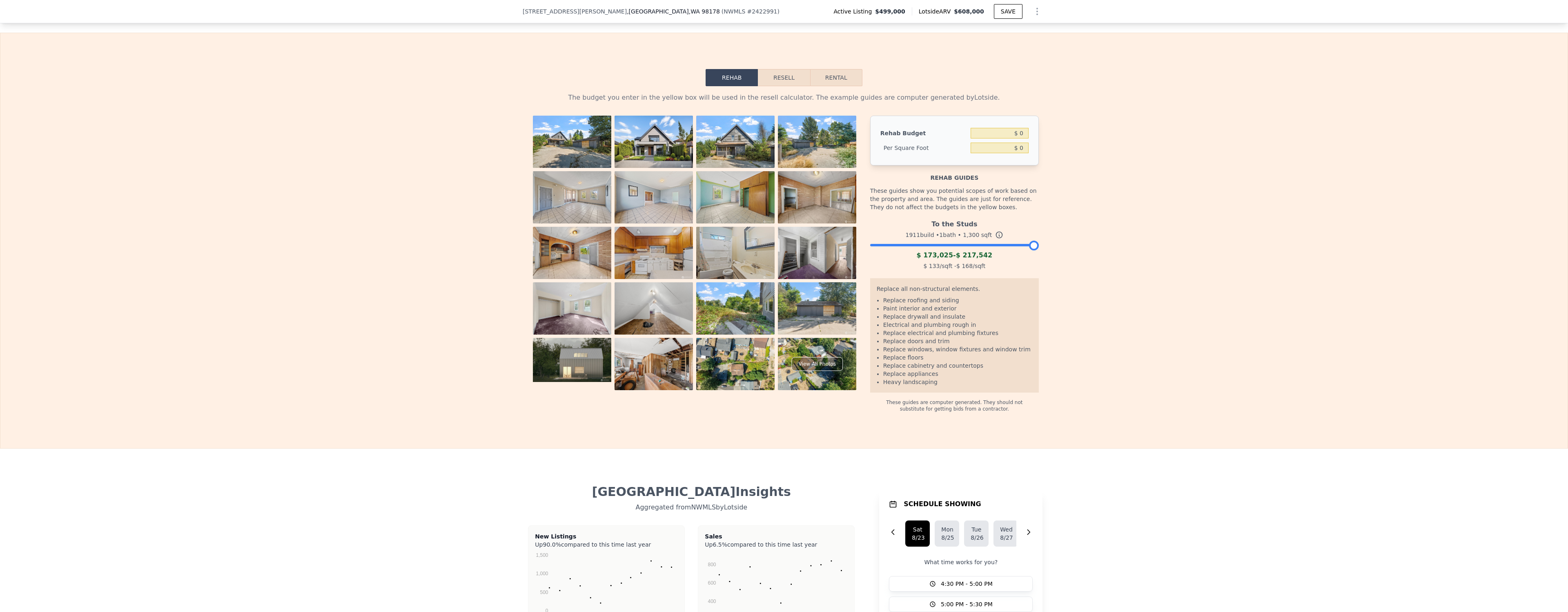
scroll to position [1194, 0]
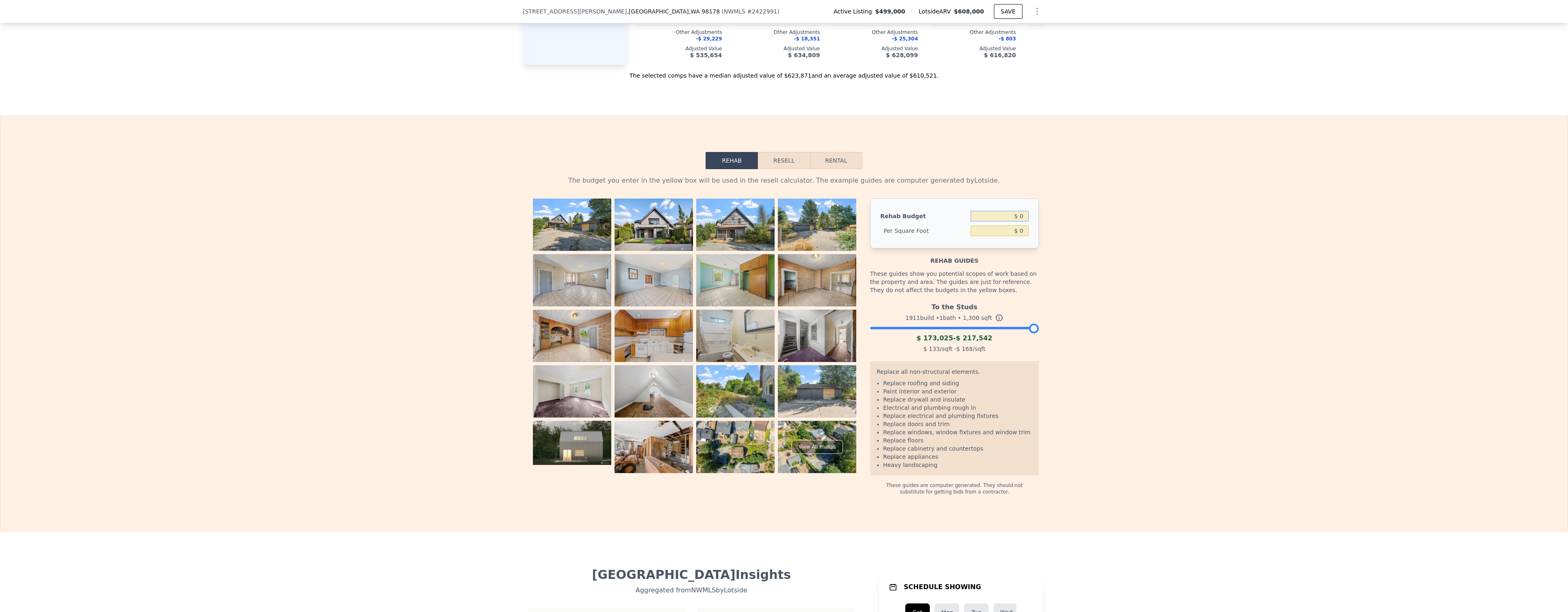
click at [1022, 211] on input "$ 0" at bounding box center [999, 216] width 58 height 10
click at [1124, 216] on div "The budget you enter in the yellow box will be used in the resell calculator. T…" at bounding box center [784, 332] width 1567 height 326
click at [845, 155] on button "Rental" at bounding box center [836, 161] width 52 height 17
select select "30"
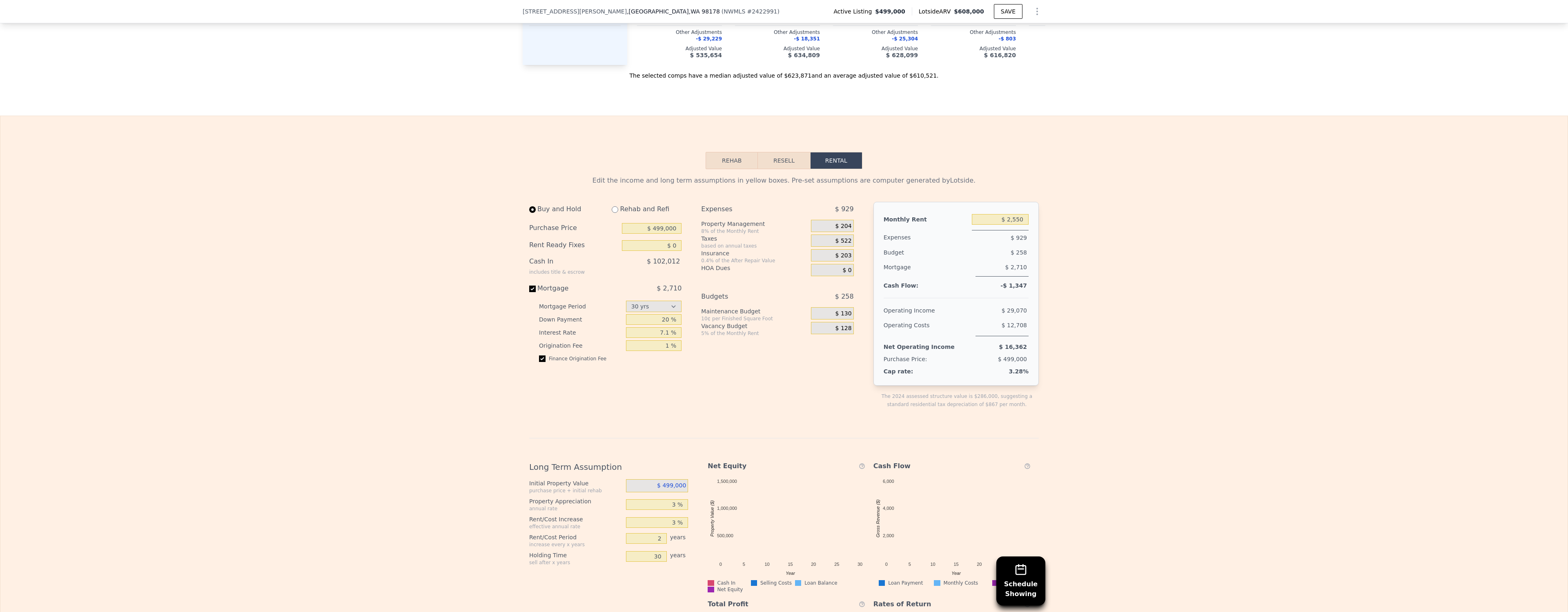
click at [733, 158] on button "Rehab" at bounding box center [732, 161] width 52 height 17
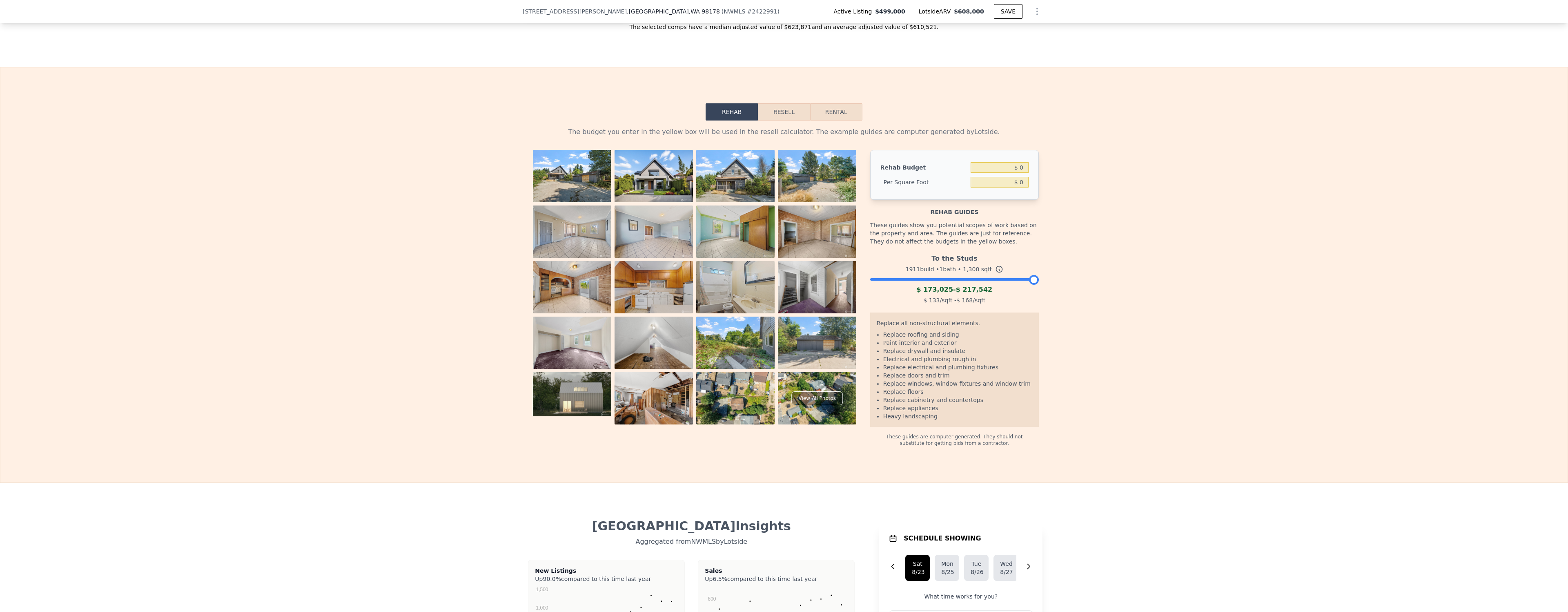
scroll to position [1262, 0]
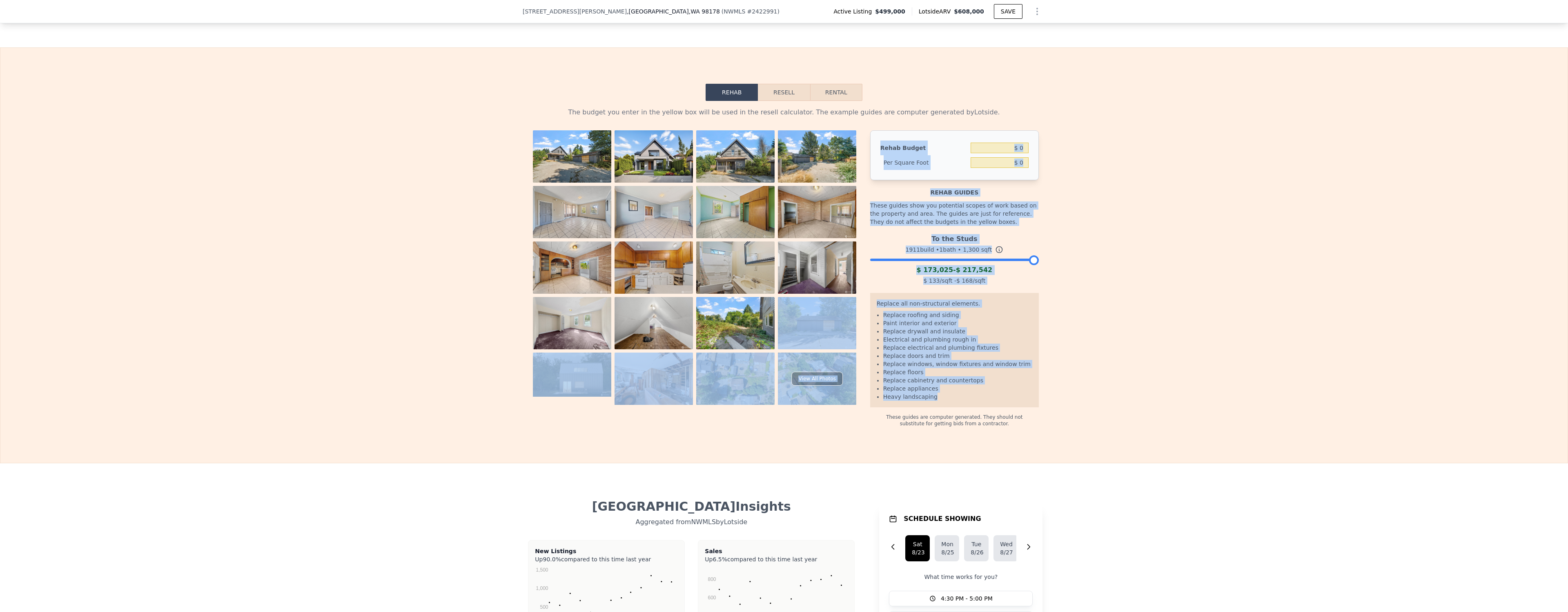
drag, startPoint x: 955, startPoint y: 396, endPoint x: 864, endPoint y: 320, distance: 118.6
click at [864, 320] on div "View All Photos Rehab Budget $ 0 Per Square Foot $ 0 Rehab guides These guides …" at bounding box center [783, 278] width 509 height 297
click at [1112, 369] on div "The budget you enter in the yellow box will be used in the resell calculator. T…" at bounding box center [784, 264] width 1567 height 326
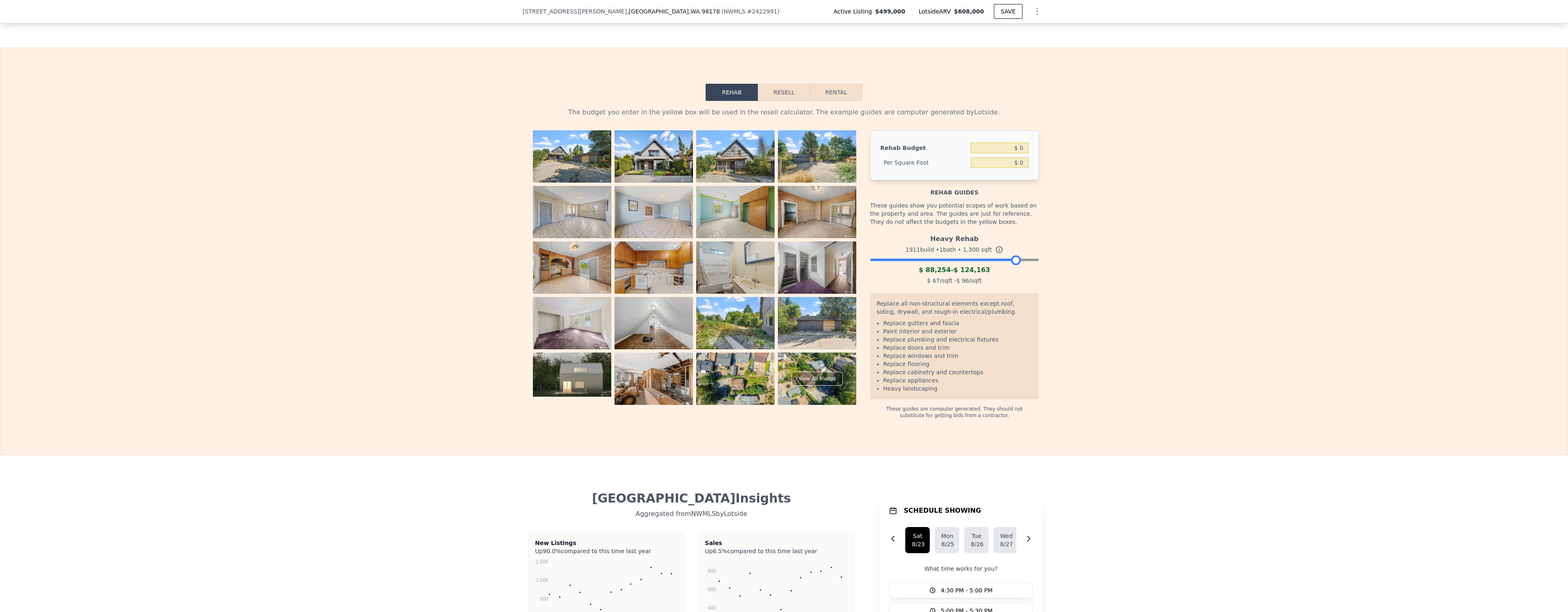
drag, startPoint x: 1034, startPoint y: 256, endPoint x: 1017, endPoint y: 265, distance: 19.2
click at [1017, 265] on div "Heavy Rehab 1911 build • 1 bath • 1,300 sqft $ 88,254 - $ 124,163 $ 67 /sqft - …" at bounding box center [954, 258] width 169 height 55
click at [1111, 313] on div "The budget you enter in the yellow box will be used in the resell calculator. T…" at bounding box center [784, 260] width 1567 height 318
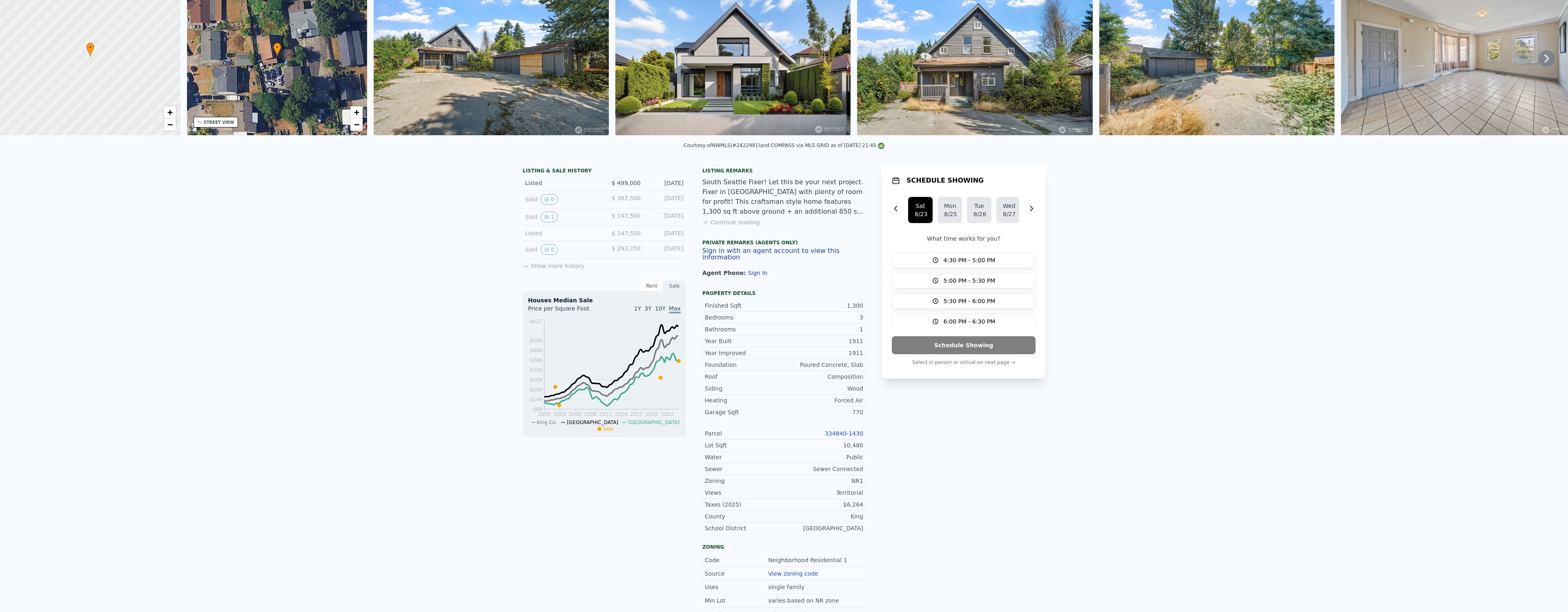
scroll to position [0, 0]
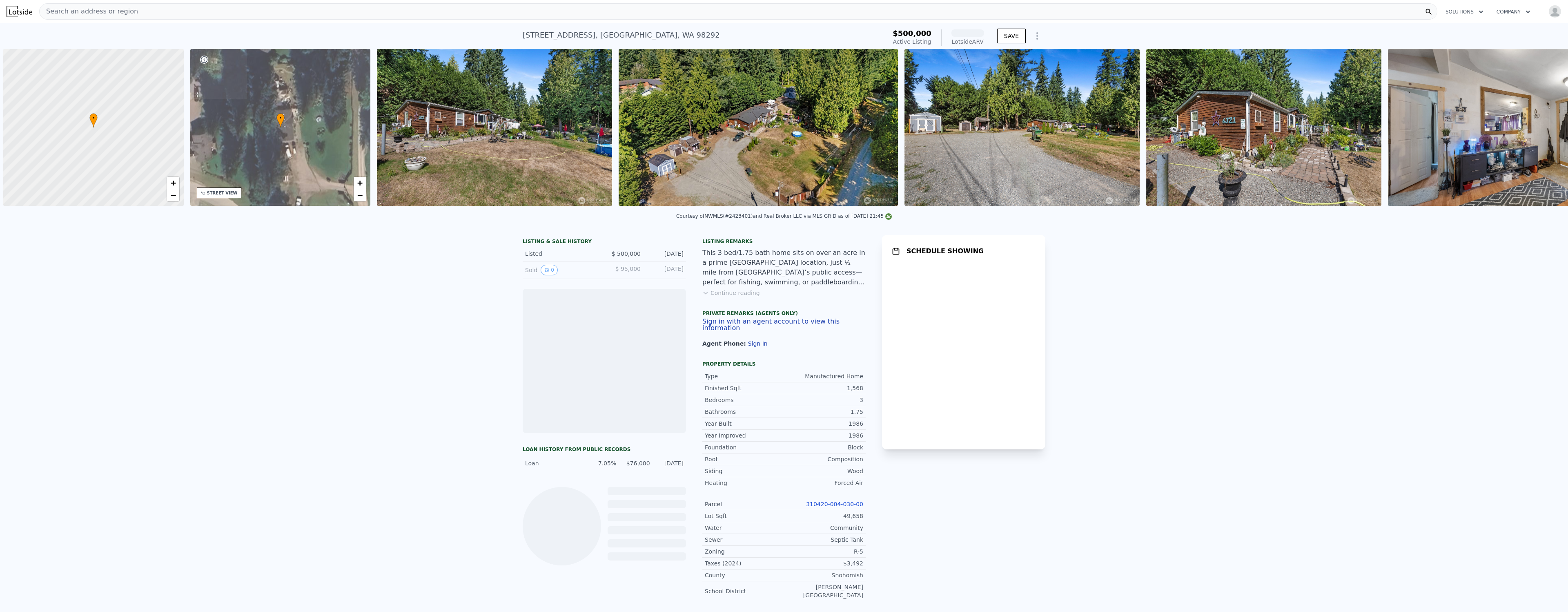
scroll to position [0, 3]
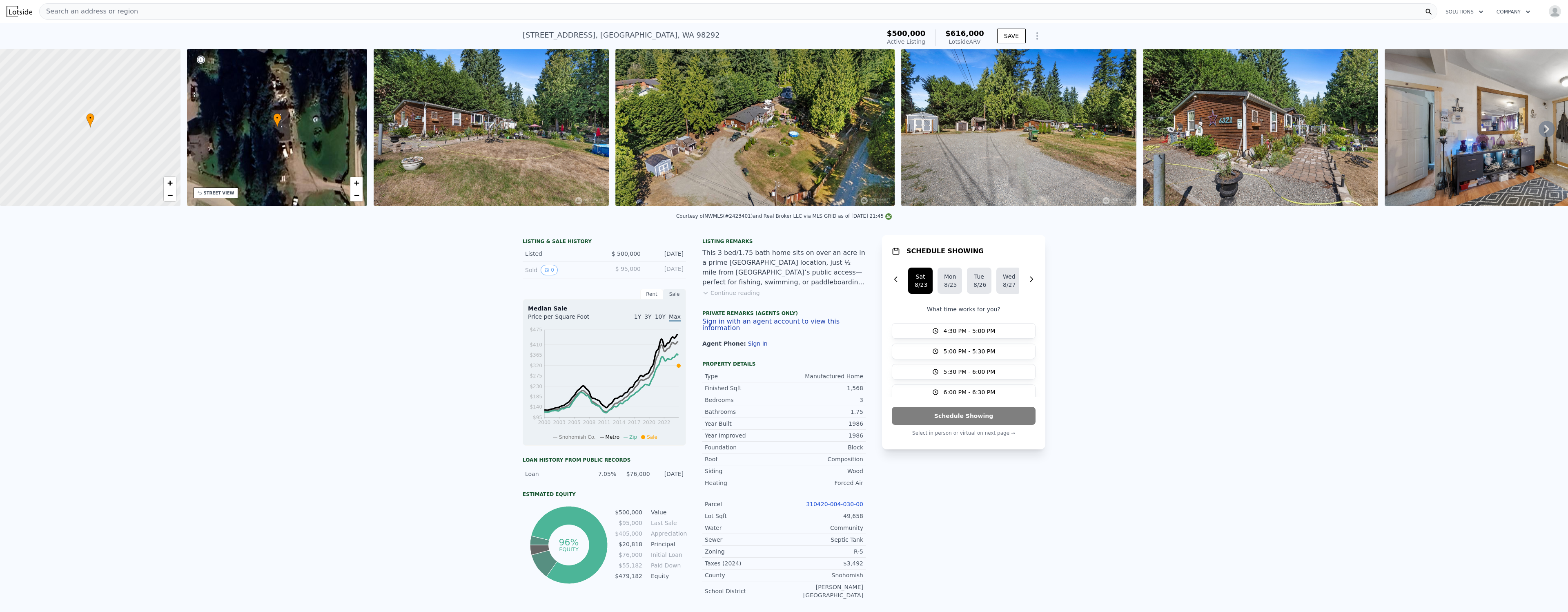
click at [1264, 27] on div "6321 176th Pl NW , Warm Beach , WA 98292 Active at $500k (~ARV $616k ) $500,000…" at bounding box center [784, 36] width 1568 height 26
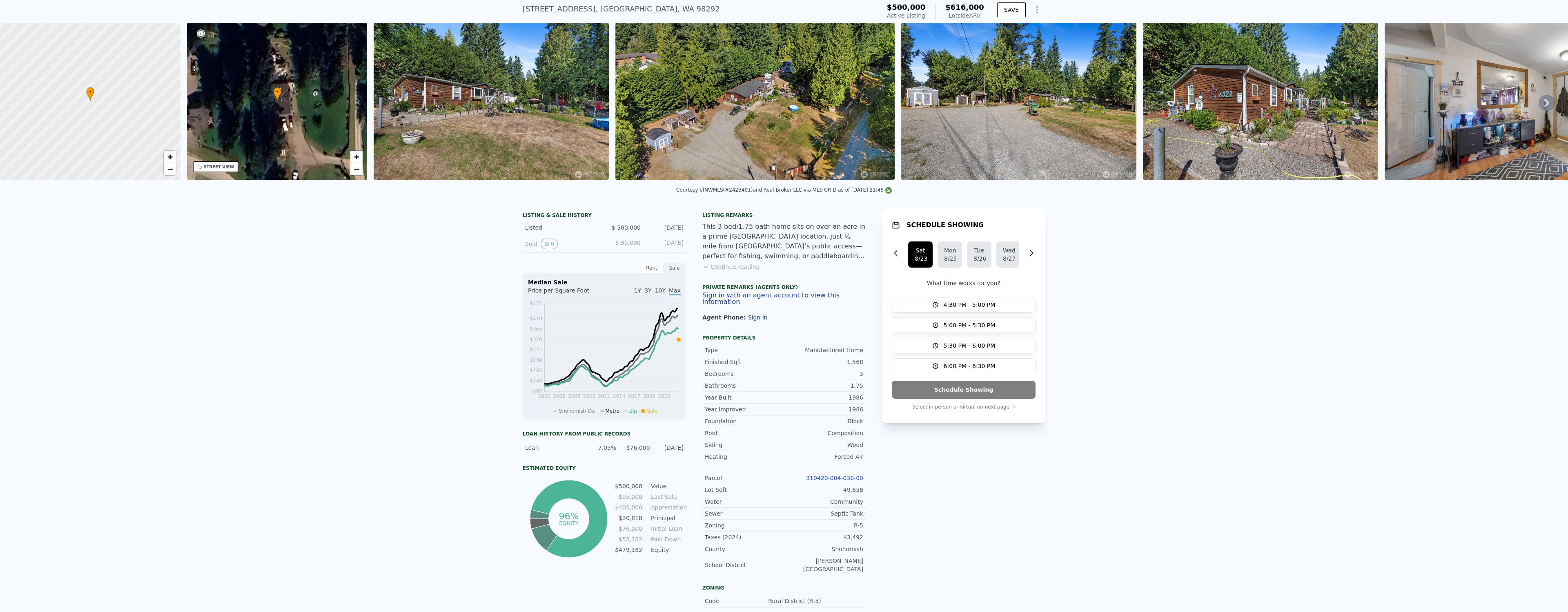
scroll to position [0, 0]
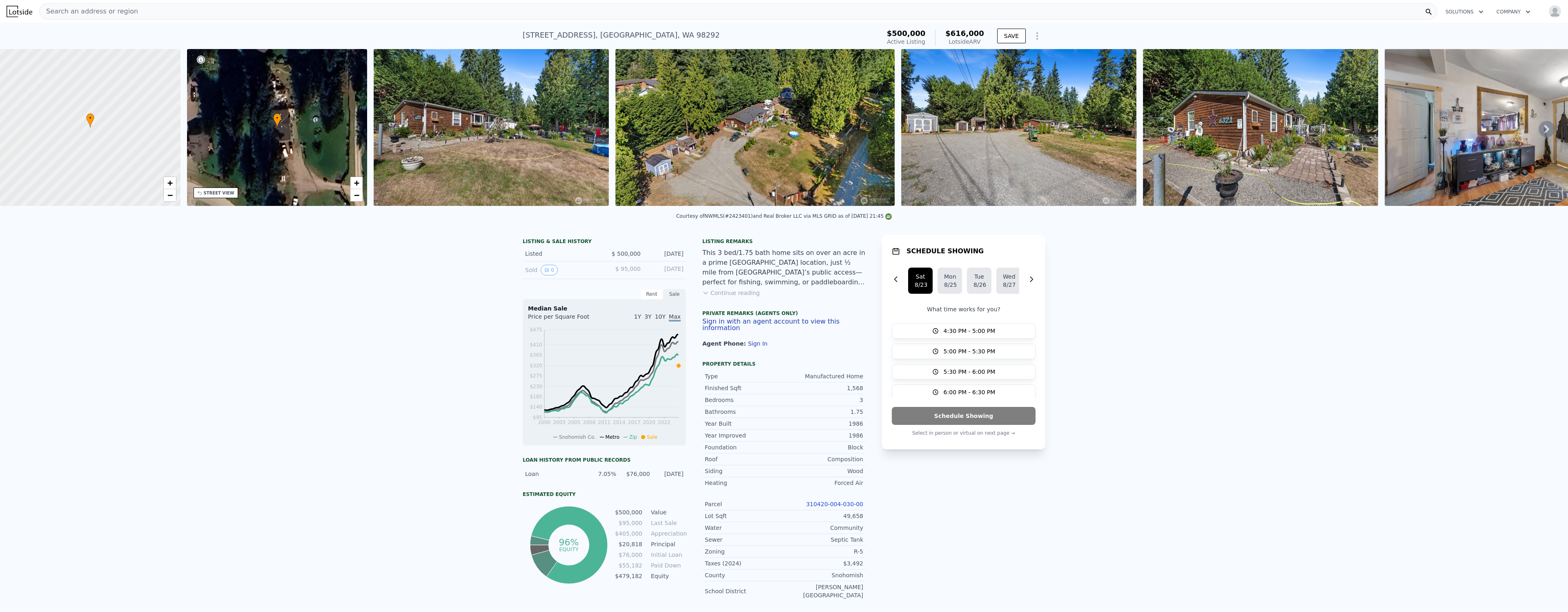
click at [105, 13] on span "Search an address or region" at bounding box center [89, 12] width 99 height 10
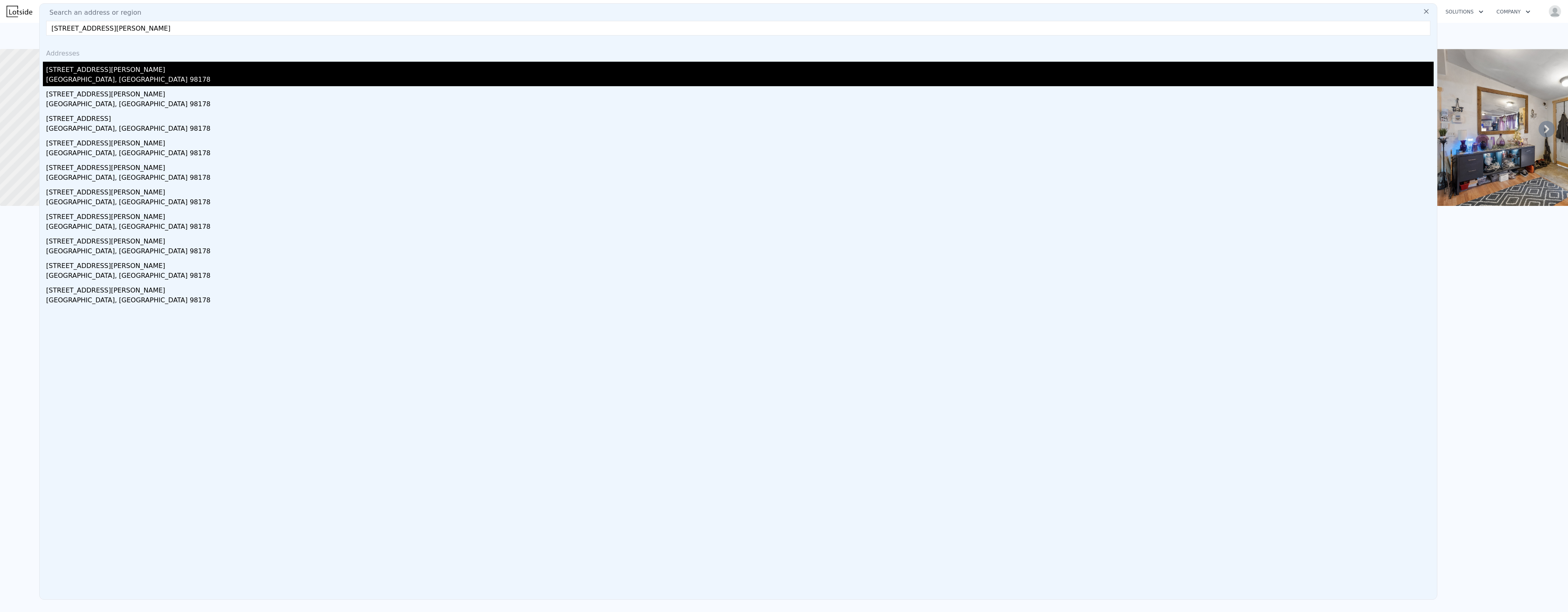
type input "[STREET_ADDRESS][PERSON_NAME]"
click at [75, 69] on div "[STREET_ADDRESS][PERSON_NAME]" at bounding box center [740, 68] width 1387 height 13
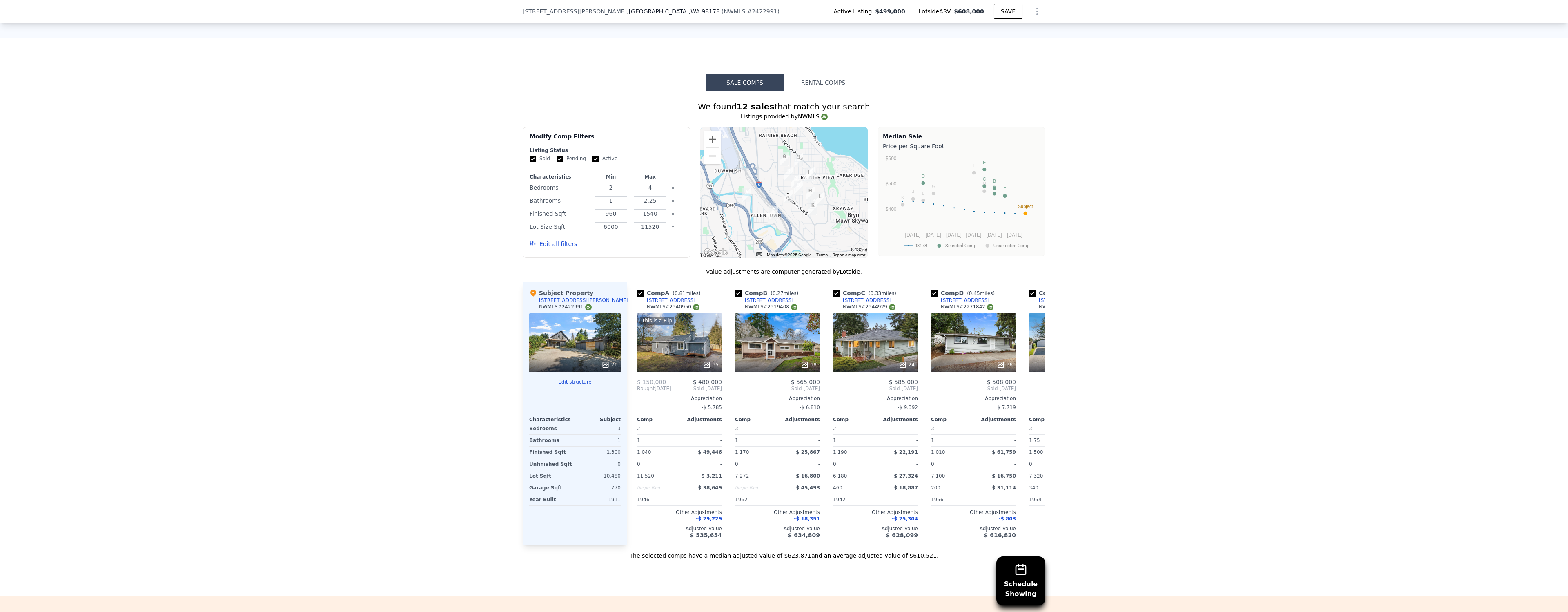
scroll to position [726, 0]
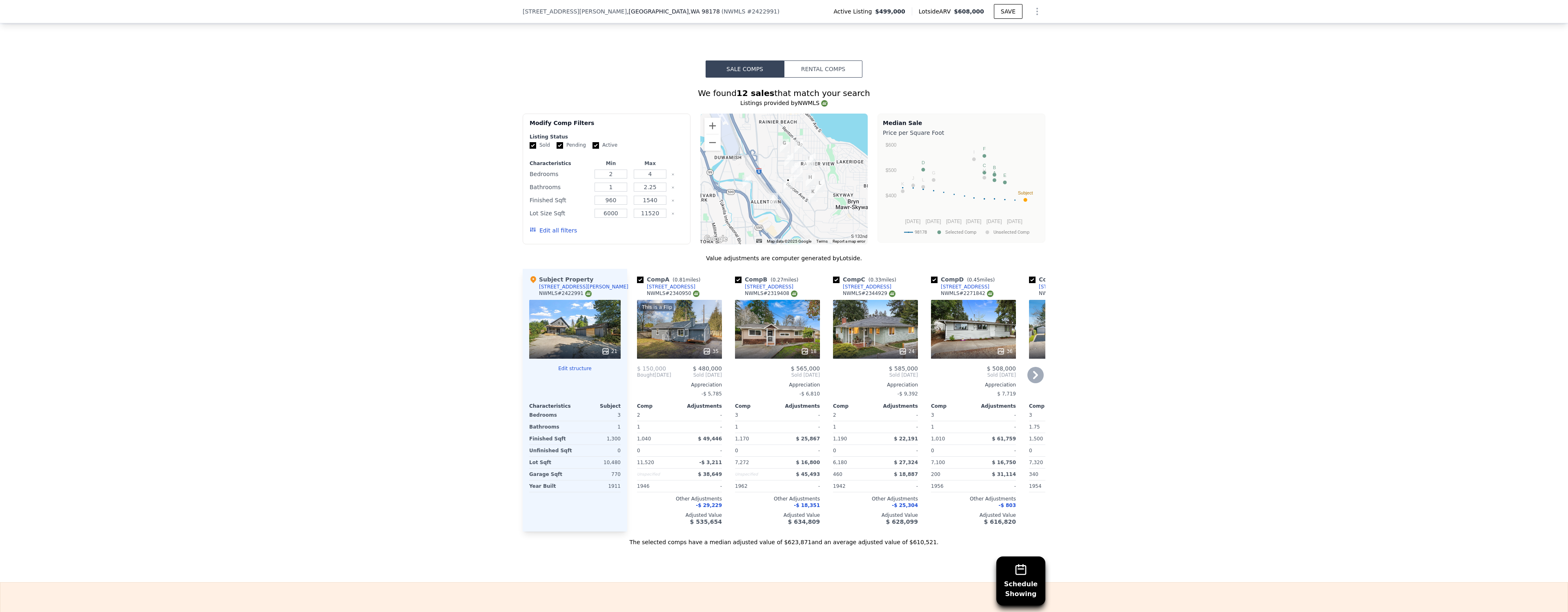
click at [1039, 373] on icon at bounding box center [1035, 375] width 16 height 16
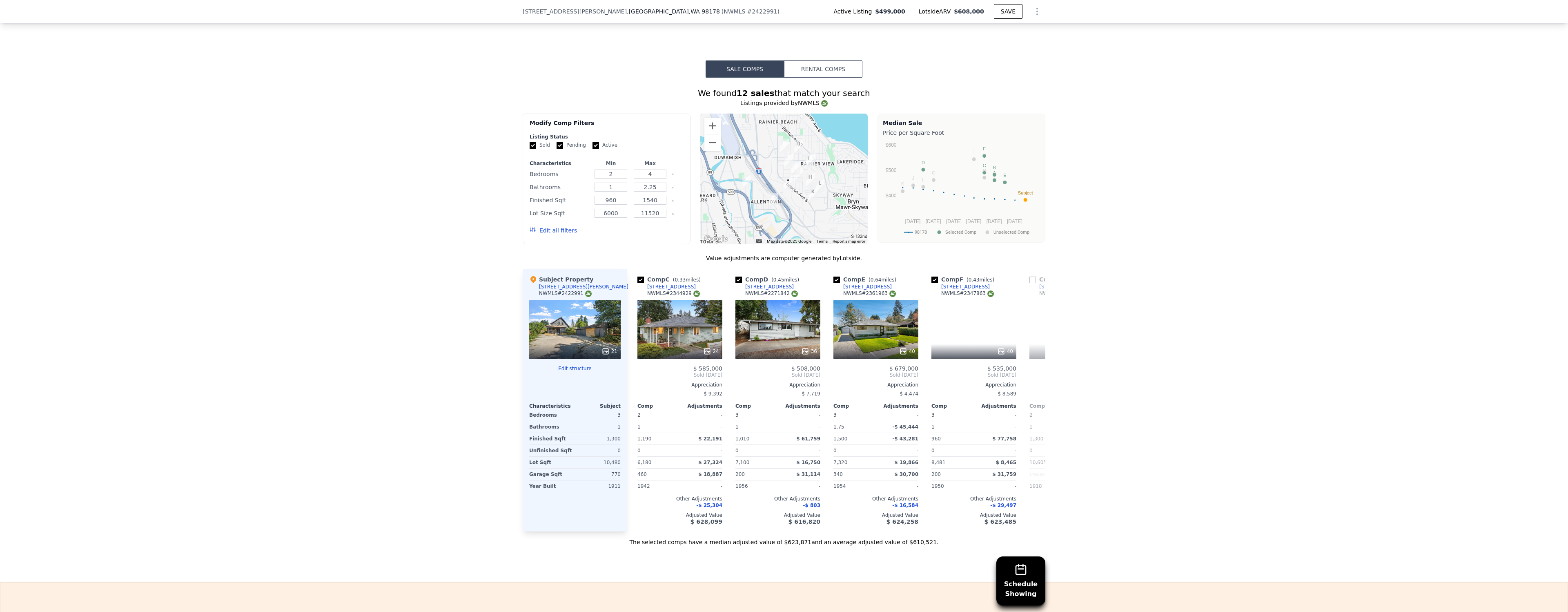
scroll to position [0, 196]
click at [1039, 373] on icon at bounding box center [1035, 375] width 16 height 16
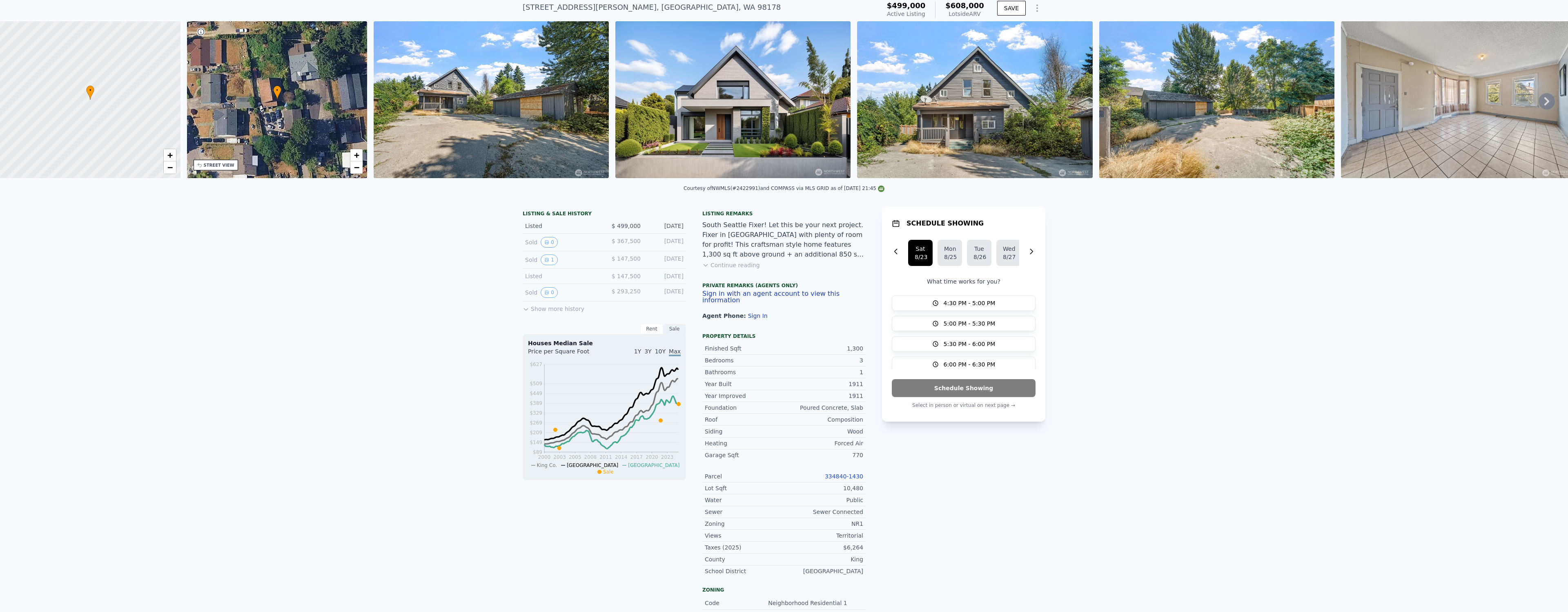
scroll to position [0, 0]
